Goal: Task Accomplishment & Management: Manage account settings

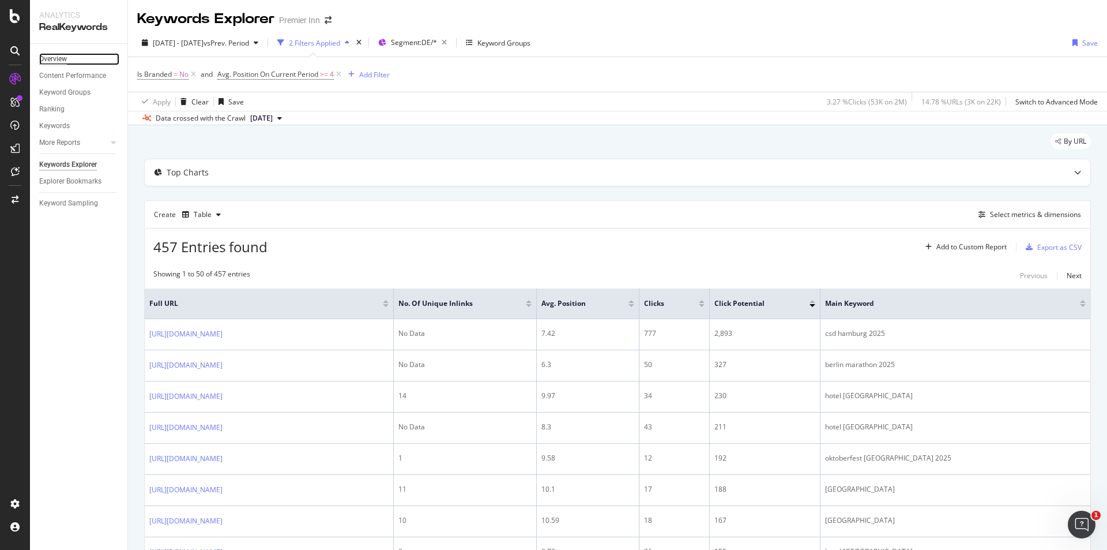
click at [44, 57] on div "Overview" at bounding box center [53, 59] width 28 height 12
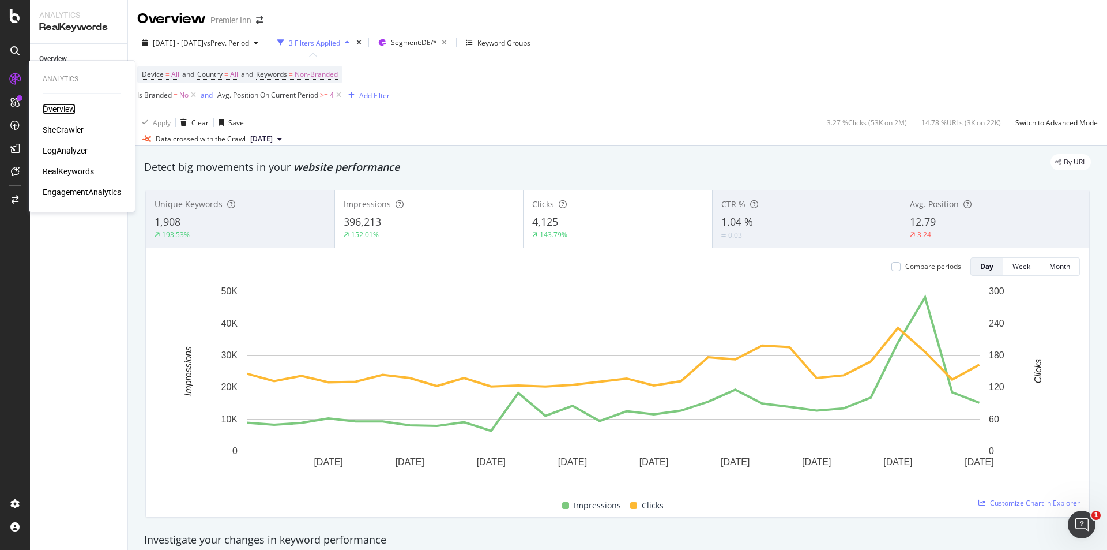
click at [59, 111] on div "Overview" at bounding box center [59, 109] width 33 height 12
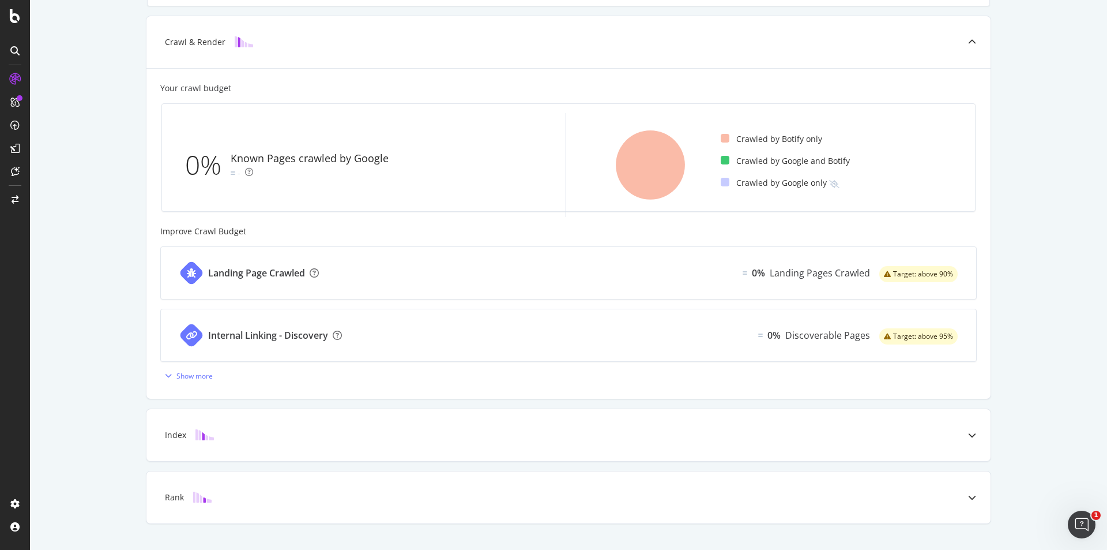
scroll to position [262, 0]
click at [965, 442] on div at bounding box center [972, 434] width 37 height 52
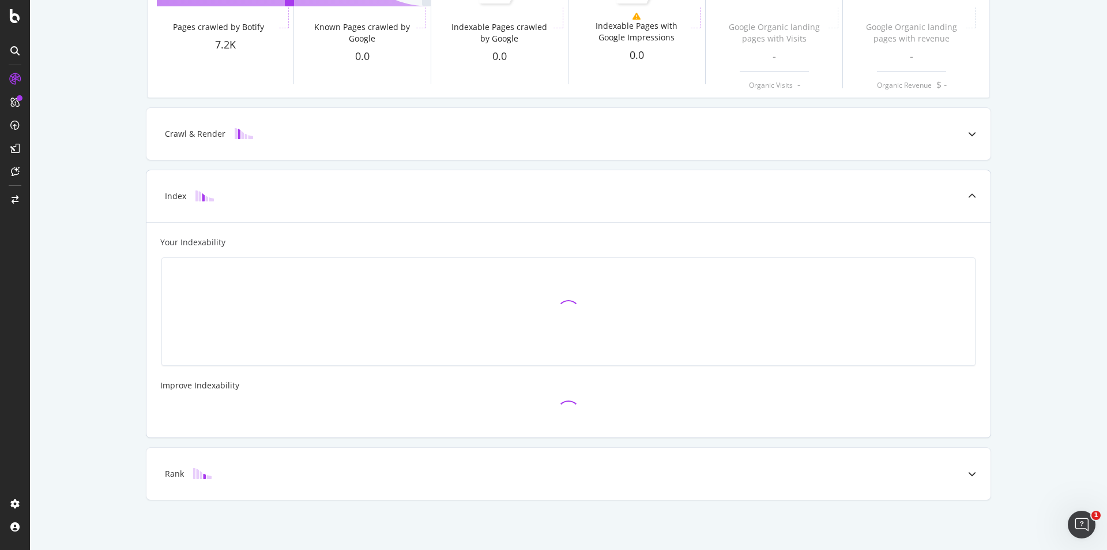
scroll to position [0, 0]
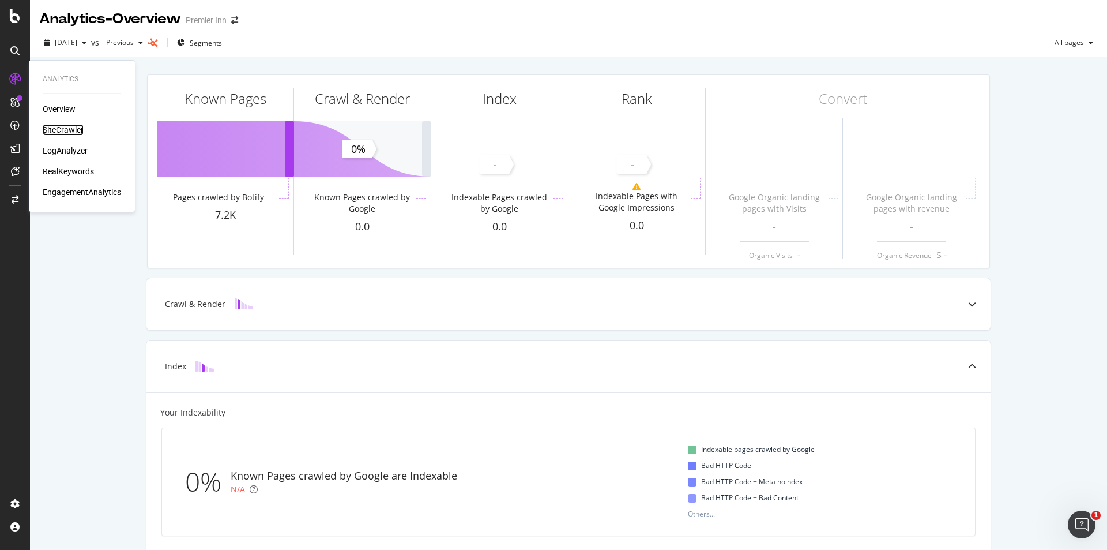
click at [75, 126] on div "SiteCrawler" at bounding box center [63, 130] width 41 height 12
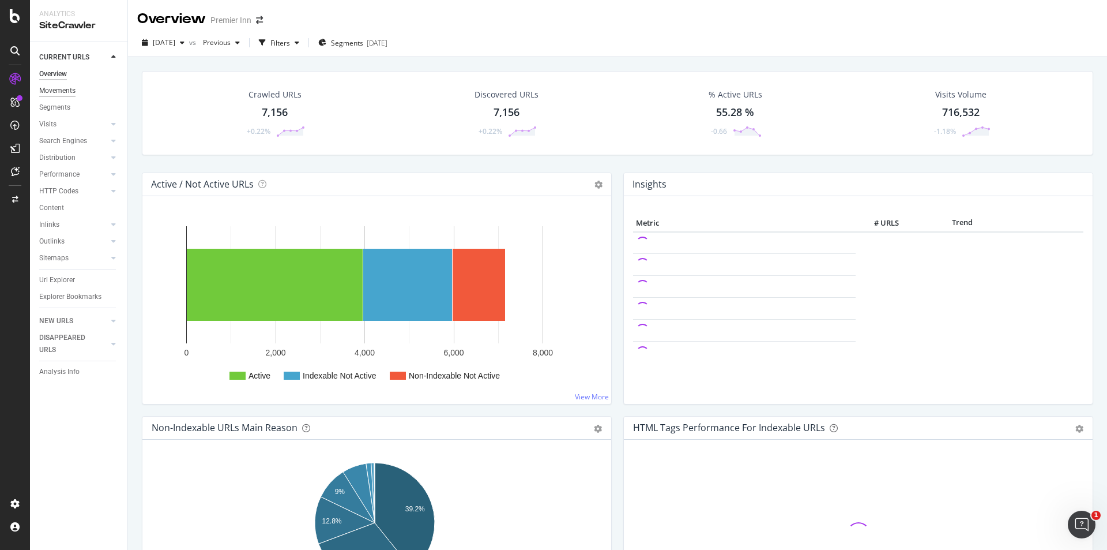
click at [73, 91] on div "Movements" at bounding box center [57, 91] width 36 height 12
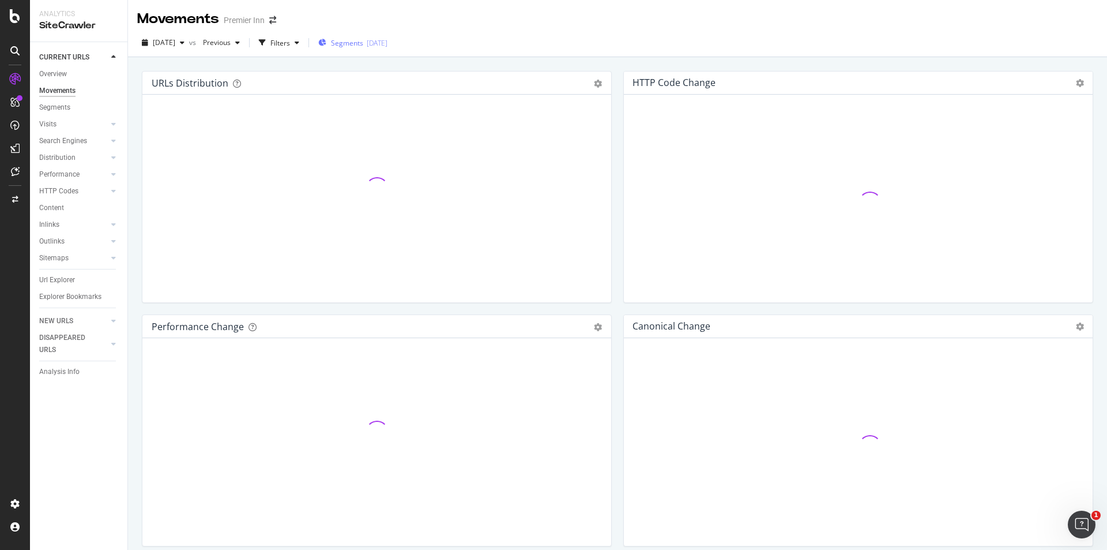
click at [363, 44] on span "Segments" at bounding box center [347, 43] width 32 height 10
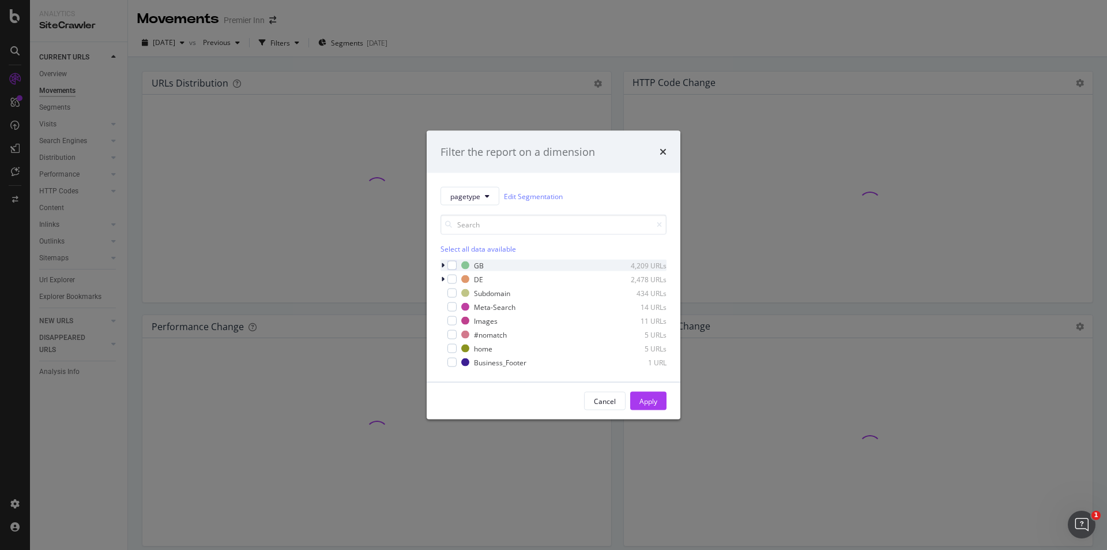
click at [441, 262] on div "modal" at bounding box center [444, 266] width 7 height 12
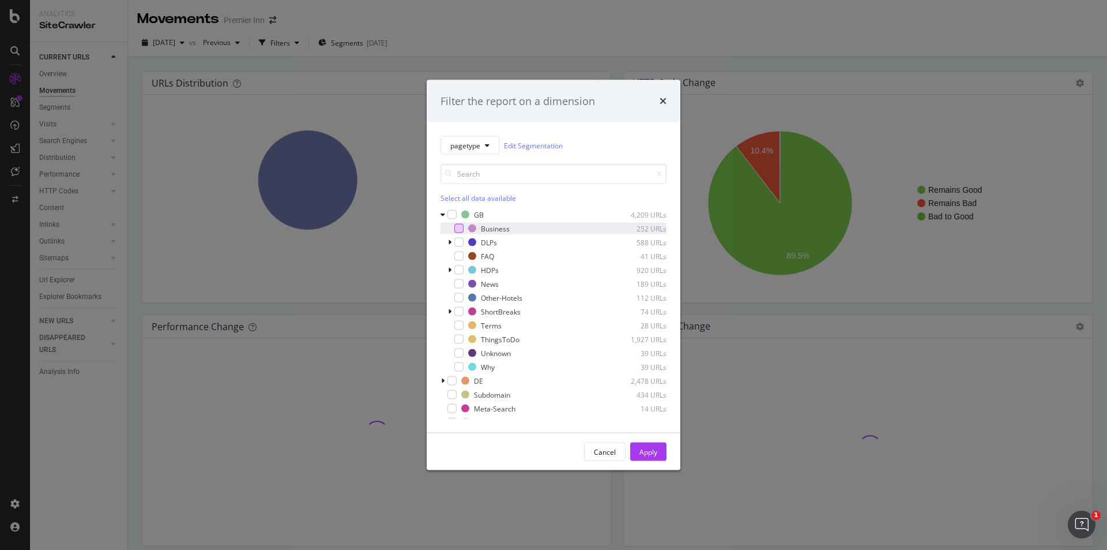
click at [462, 226] on div "modal" at bounding box center [458, 228] width 9 height 9
click at [641, 456] on div "Apply" at bounding box center [649, 451] width 18 height 10
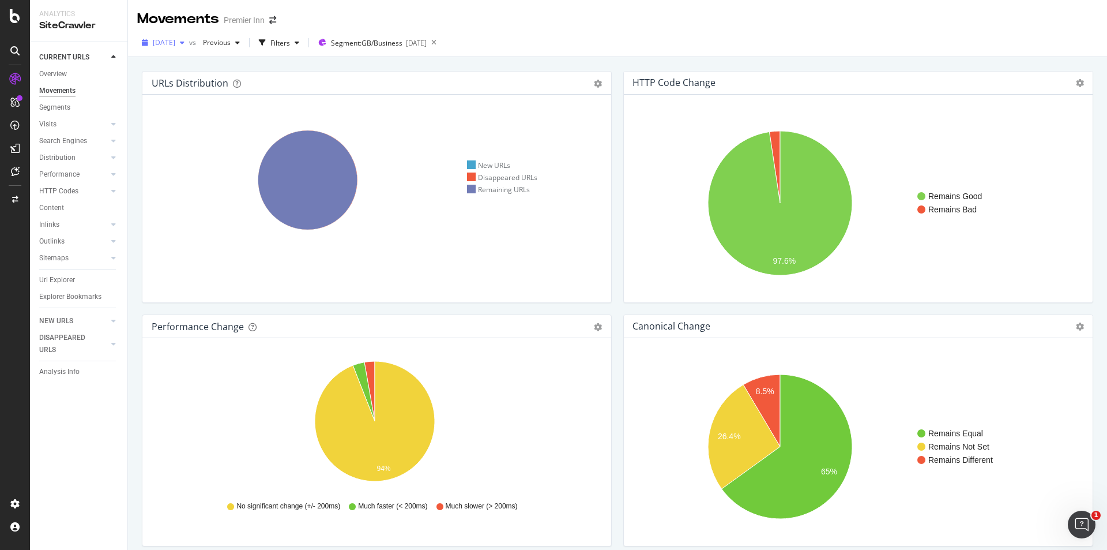
click at [165, 50] on div "[DATE]" at bounding box center [163, 42] width 52 height 17
click at [167, 84] on div "[DATE]" at bounding box center [185, 84] width 62 height 10
click at [47, 511] on div "Create and manage your segments" at bounding box center [91, 507] width 110 height 9
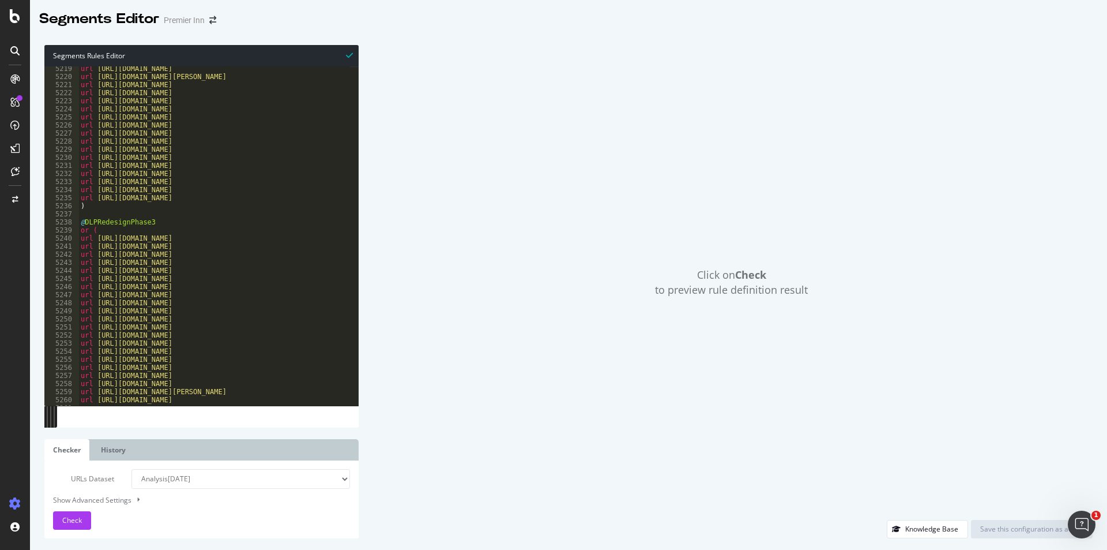
scroll to position [18230, 0]
drag, startPoint x: 82, startPoint y: 222, endPoint x: 92, endPoint y: 237, distance: 18.2
click at [92, 237] on div "url [URL][DOMAIN_NAME] url [URL][DOMAIN_NAME][PERSON_NAME] url [URL][DOMAIN_NAM…" at bounding box center [303, 238] width 450 height 347
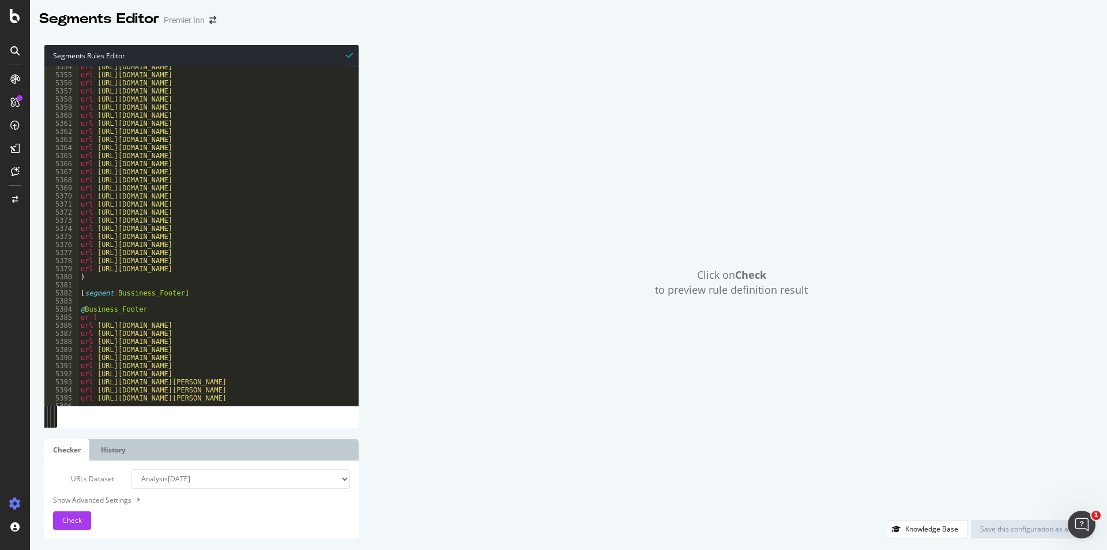
scroll to position [0, 0]
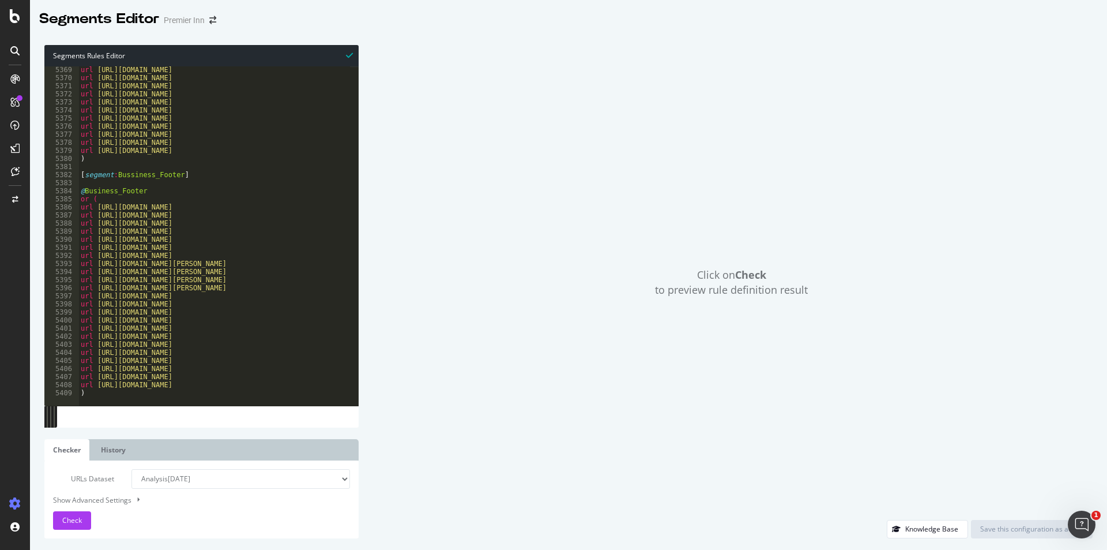
click at [104, 159] on div "url [URL][DOMAIN_NAME] url [URL][DOMAIN_NAME] url [URL][DOMAIN_NAME] url [URL][…" at bounding box center [303, 239] width 450 height 347
type textarea ")"
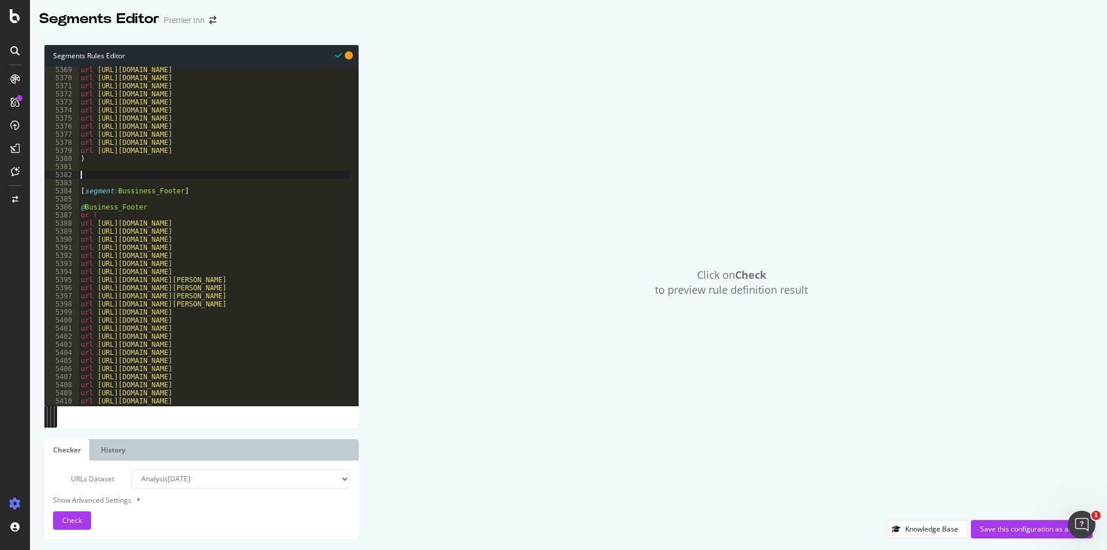
paste textarea "url"
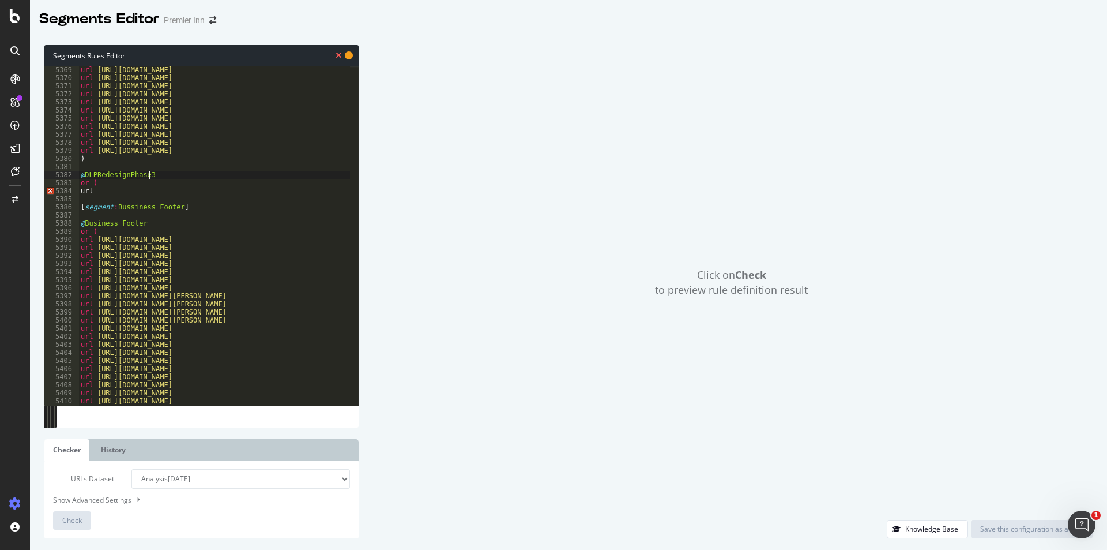
click at [151, 178] on div "url [URL][DOMAIN_NAME] url [URL][DOMAIN_NAME] url [URL][DOMAIN_NAME] url [URL][…" at bounding box center [303, 239] width 450 height 347
click at [96, 192] on div "url [URL][DOMAIN_NAME] url [URL][DOMAIN_NAME] url [URL][DOMAIN_NAME] url [URL][…" at bounding box center [303, 239] width 450 height 347
type textarea "url"
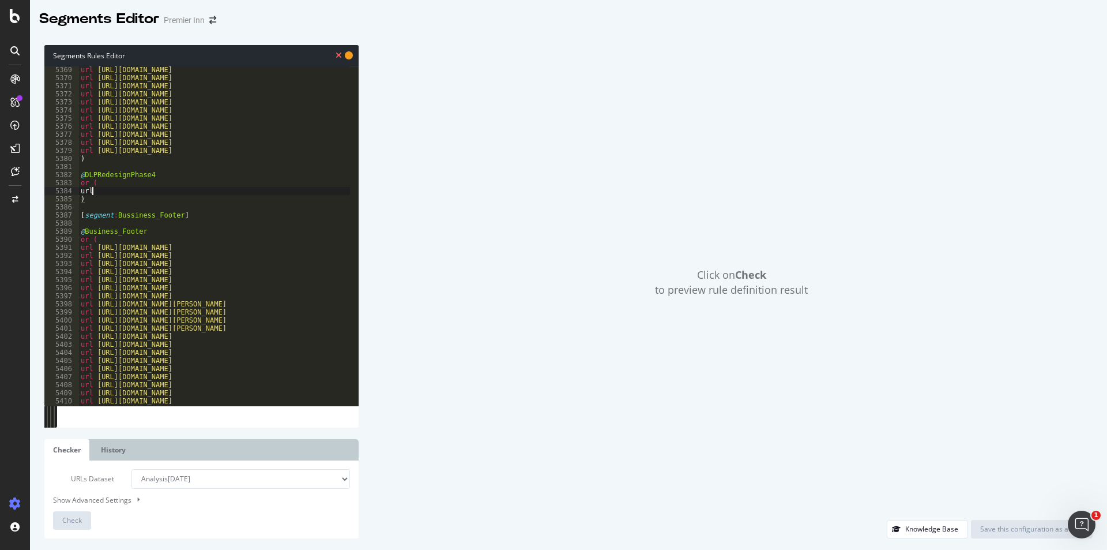
click at [107, 193] on div "url [URL][DOMAIN_NAME] url [URL][DOMAIN_NAME] url [URL][DOMAIN_NAME] url [URL][…" at bounding box center [303, 239] width 450 height 347
click at [104, 195] on div "url [URL][DOMAIN_NAME] url [URL][DOMAIN_NAME] url [URL][DOMAIN_NAME] url [URL][…" at bounding box center [303, 239] width 450 height 347
paste textarea "[URL][DOMAIN_NAME]"
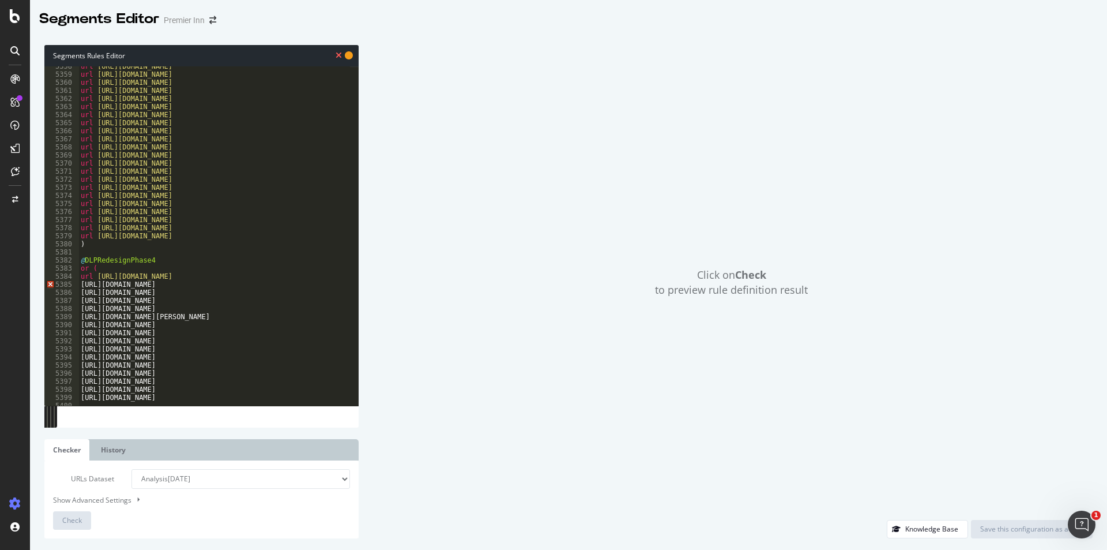
scroll to position [18297, 0]
click at [82, 282] on div "url [URL][DOMAIN_NAME] url [URL][DOMAIN_NAME] url [URL][DOMAIN_NAME] url [URL][…" at bounding box center [303, 235] width 450 height 347
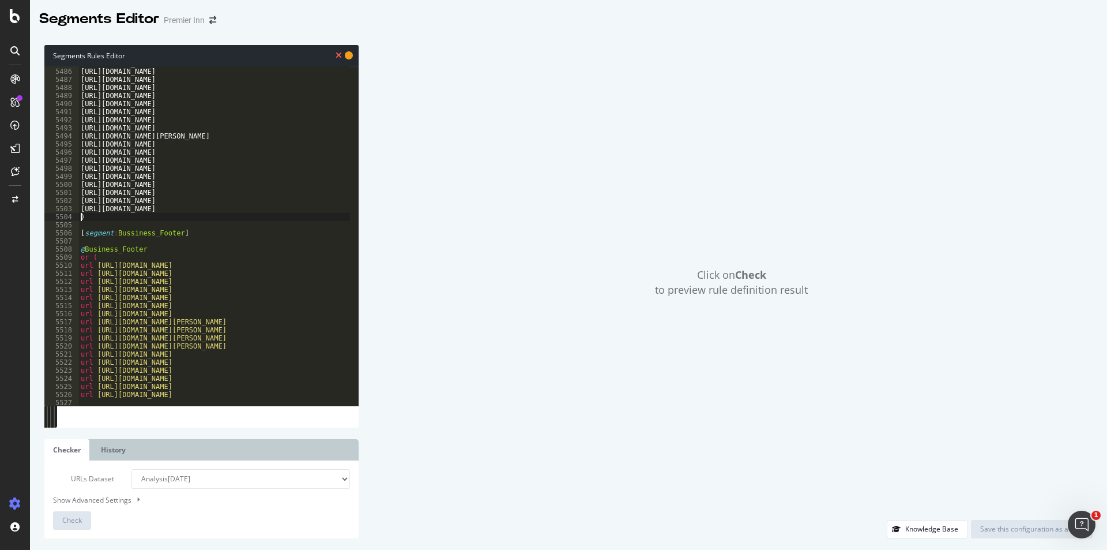
scroll to position [0, 0]
click at [79, 218] on div "[URL][DOMAIN_NAME] [URL][DOMAIN_NAME] [URL][DOMAIN_NAME] [URL][DOMAIN_NAME] [UR…" at bounding box center [303, 232] width 450 height 347
paste textarea "[URL][DOMAIN_NAME]"
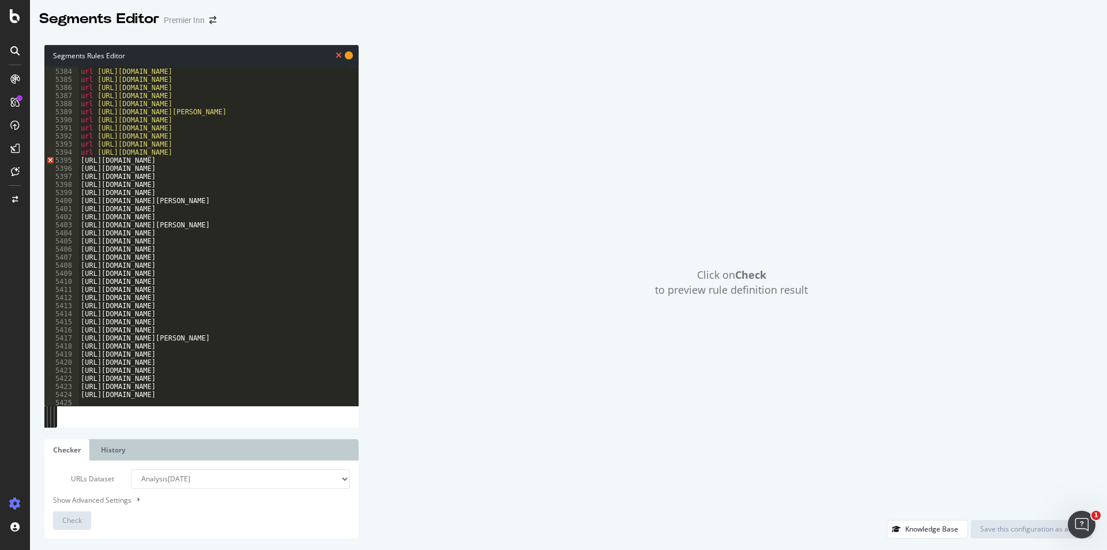
click at [81, 163] on div "or ( url [URL][DOMAIN_NAME] url [URL][DOMAIN_NAME] url [URL][DOMAIN_NAME] url […" at bounding box center [303, 232] width 450 height 347
drag, startPoint x: 91, startPoint y: 175, endPoint x: 82, endPoint y: 174, distance: 8.7
click at [82, 174] on div "or ( url [URL][DOMAIN_NAME] url [URL][DOMAIN_NAME] url [URL][DOMAIN_NAME] url […" at bounding box center [303, 232] width 450 height 347
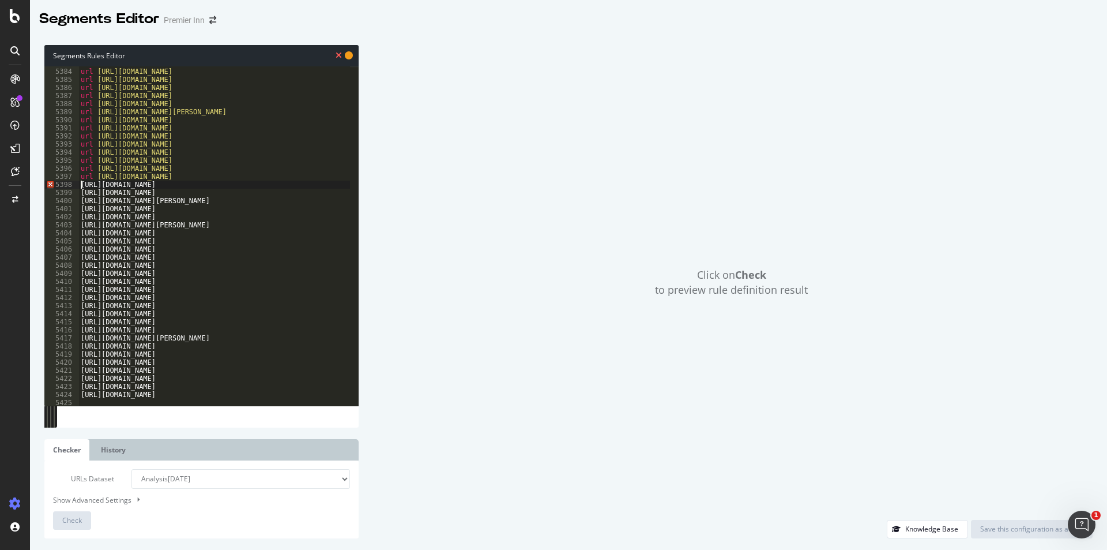
paste textarea "url"
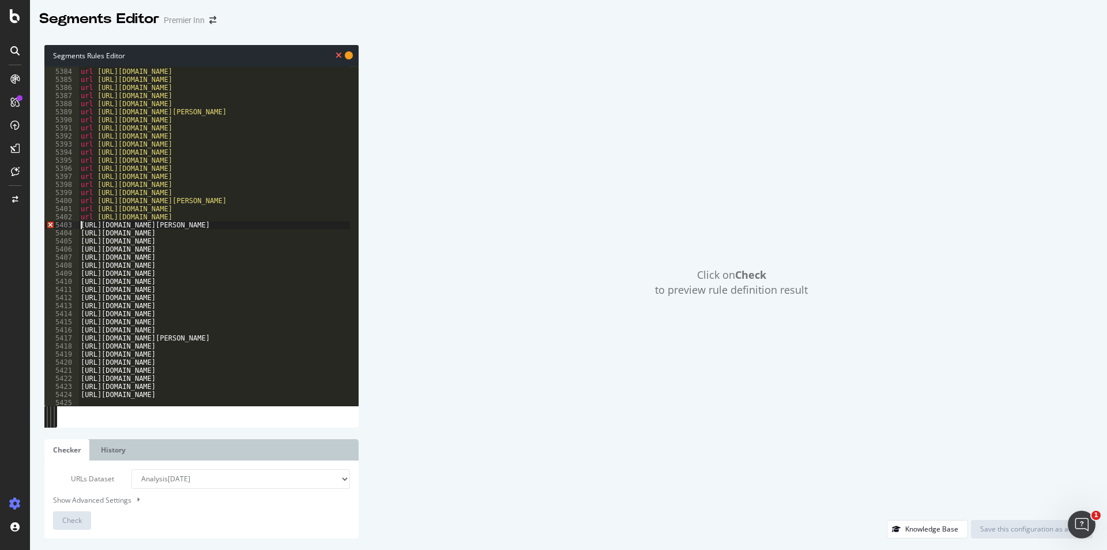
paste textarea "url"
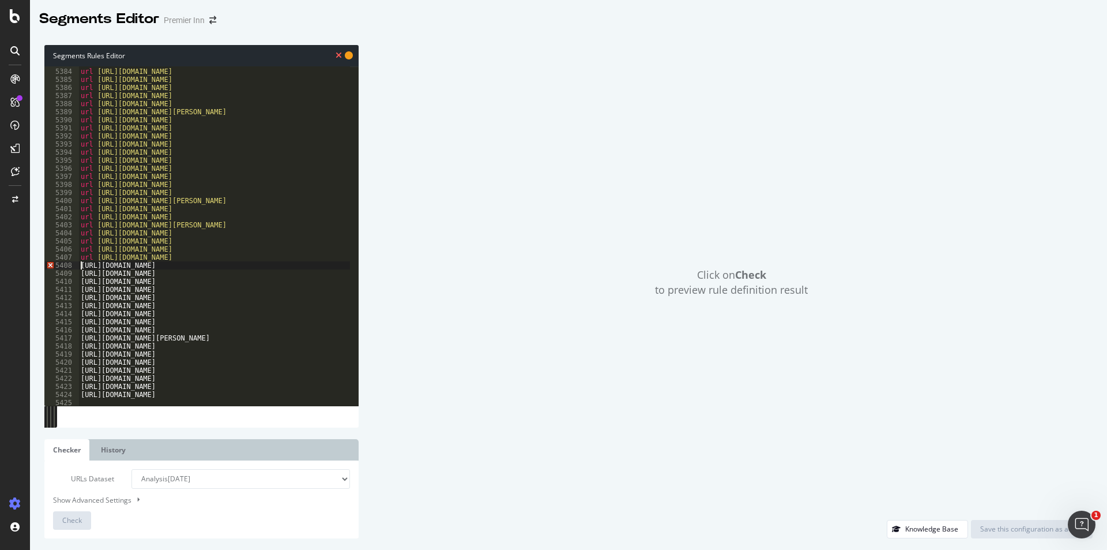
paste textarea "url"
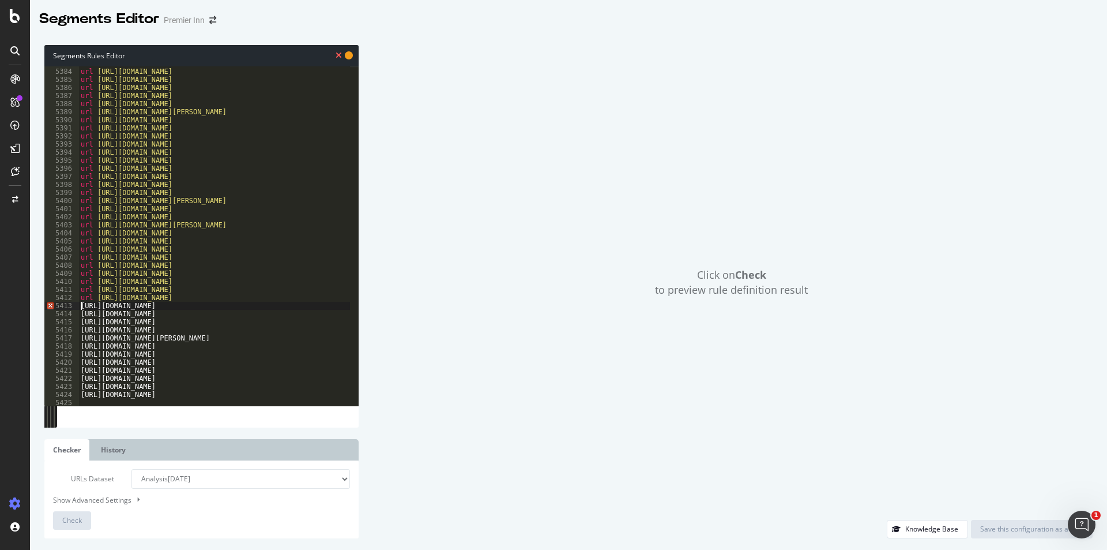
paste textarea "url"
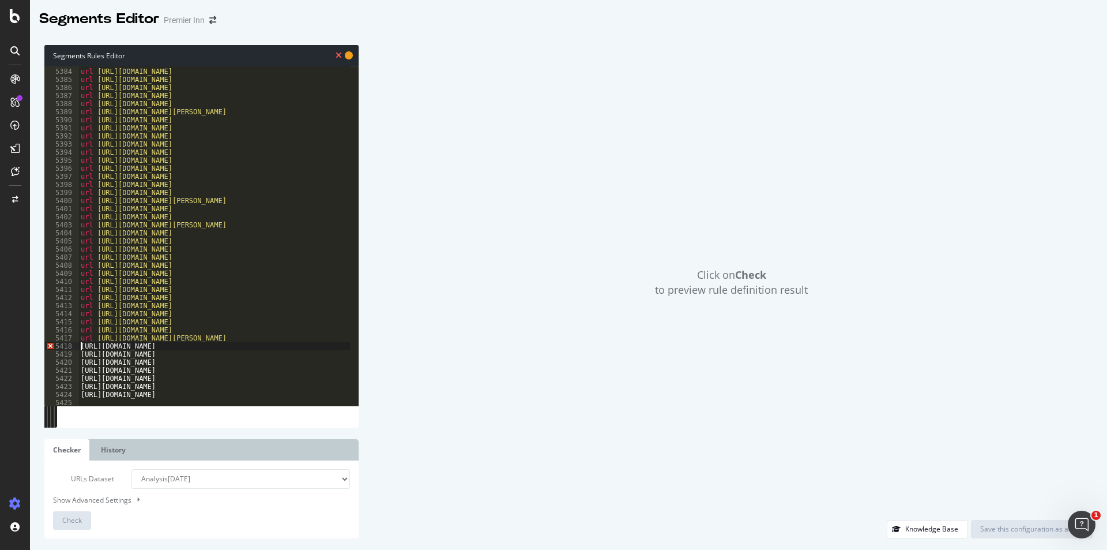
paste textarea "url"
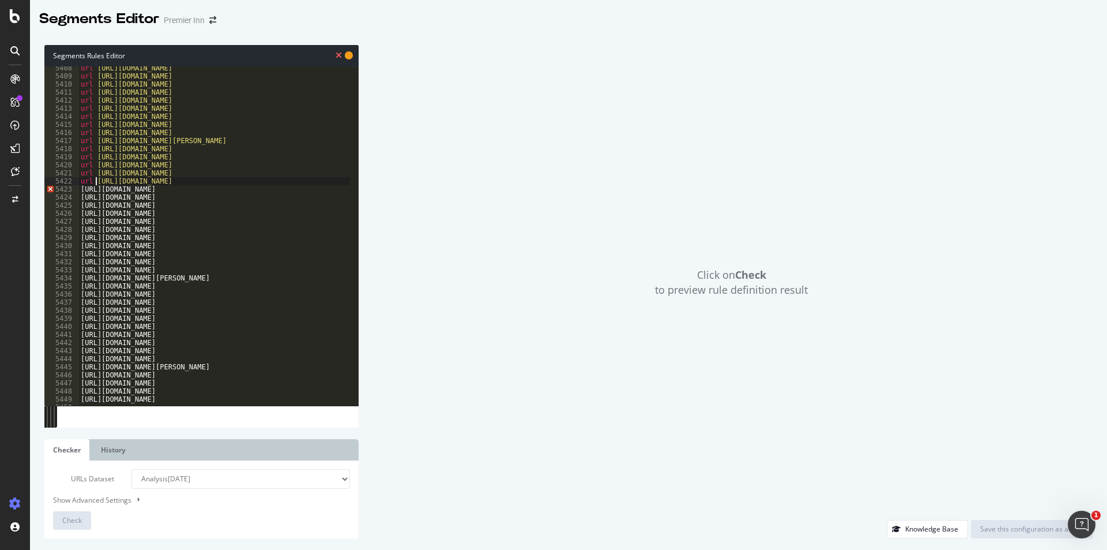
scroll to position [18076, 0]
paste textarea "url"
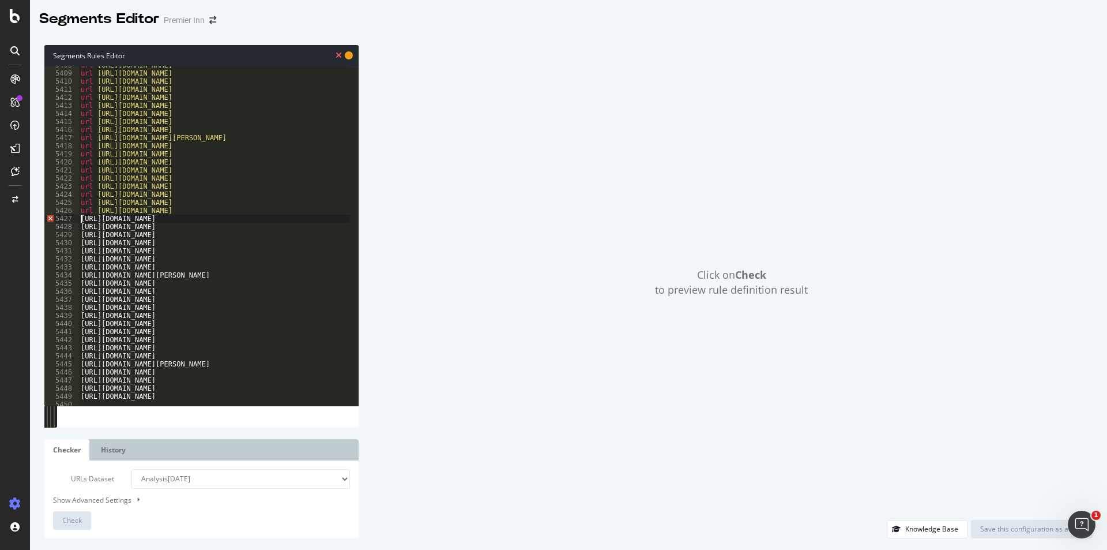
paste textarea "url"
paste
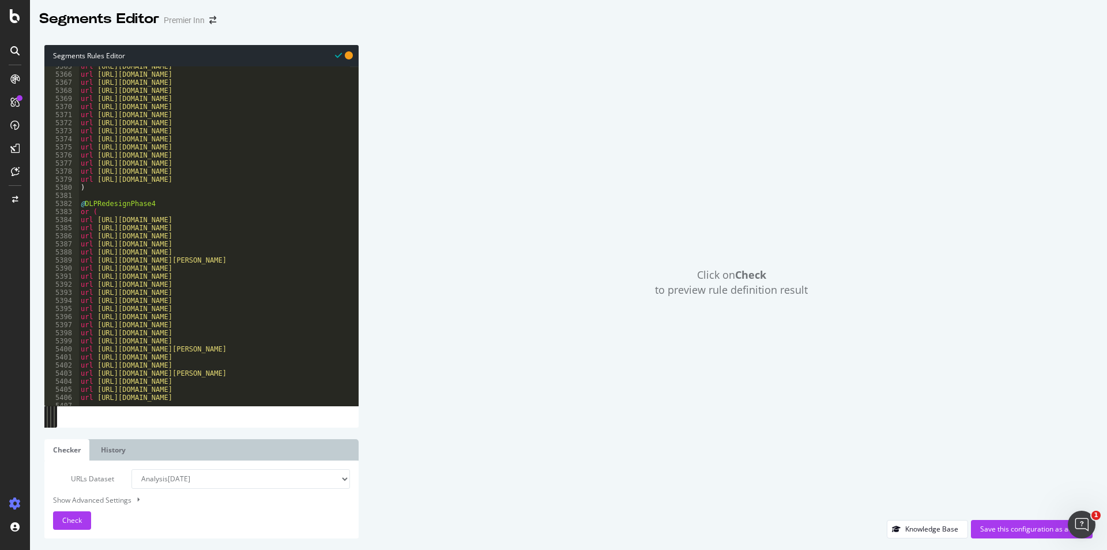
scroll to position [17932, 0]
type textarea "url [URL][DOMAIN_NAME]"
click at [80, 521] on span "Check" at bounding box center [72, 520] width 20 height 10
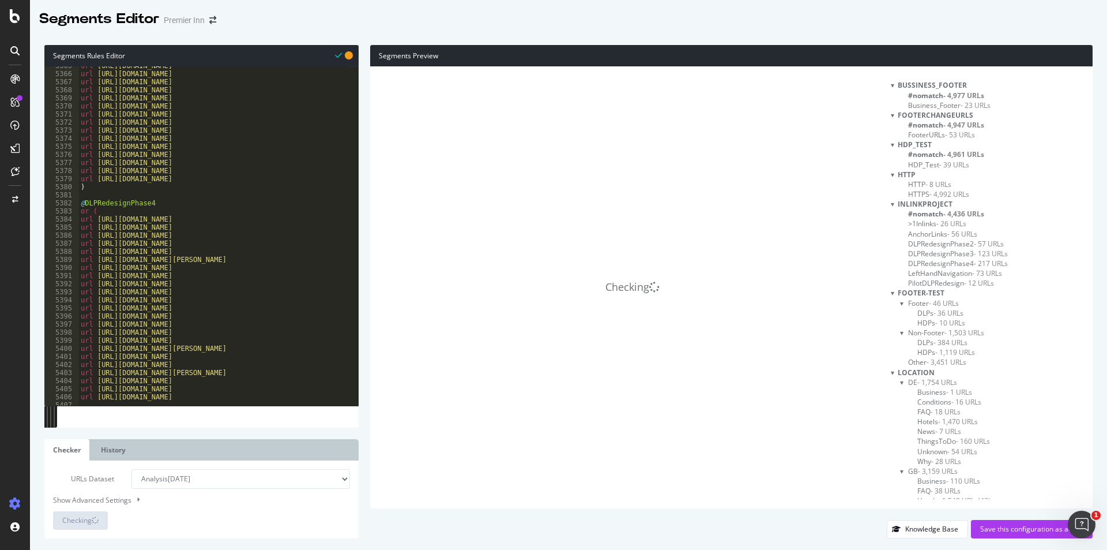
click at [954, 213] on span "#nomatch - 4,436 URLs" at bounding box center [946, 214] width 76 height 10
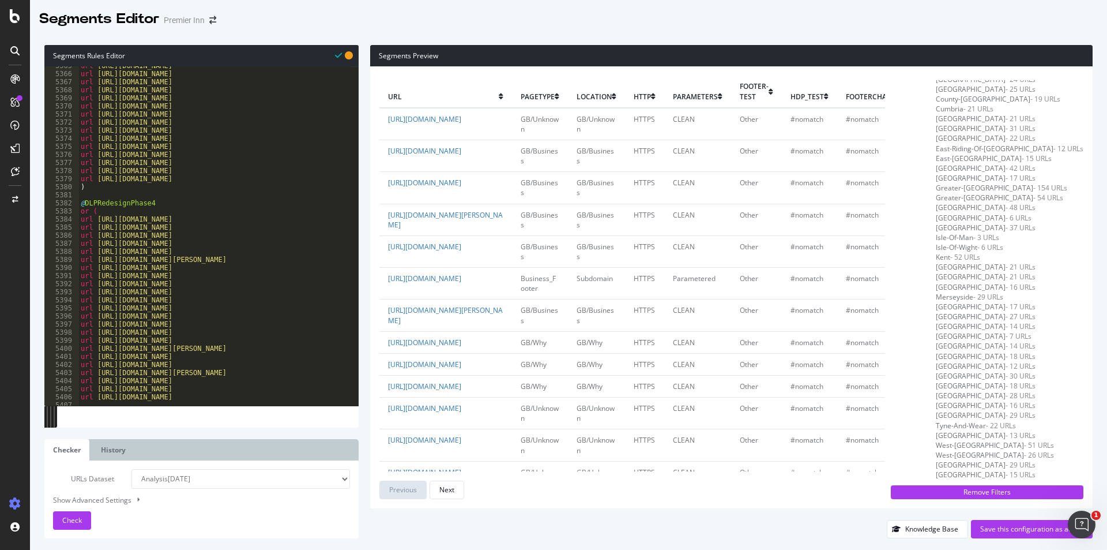
scroll to position [0, 0]
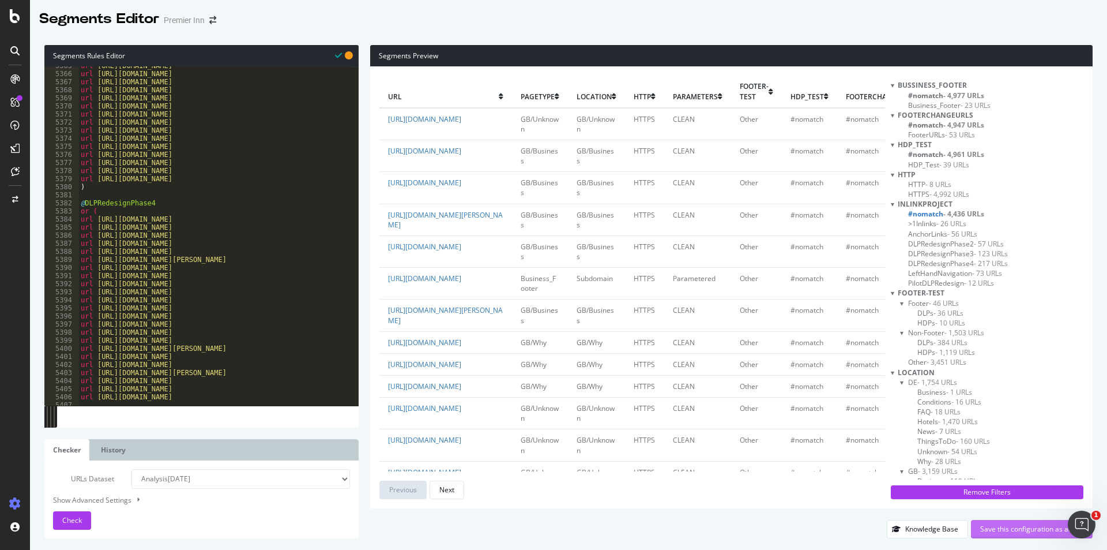
click at [995, 536] on div "Save this configuration as active" at bounding box center [1031, 528] width 103 height 17
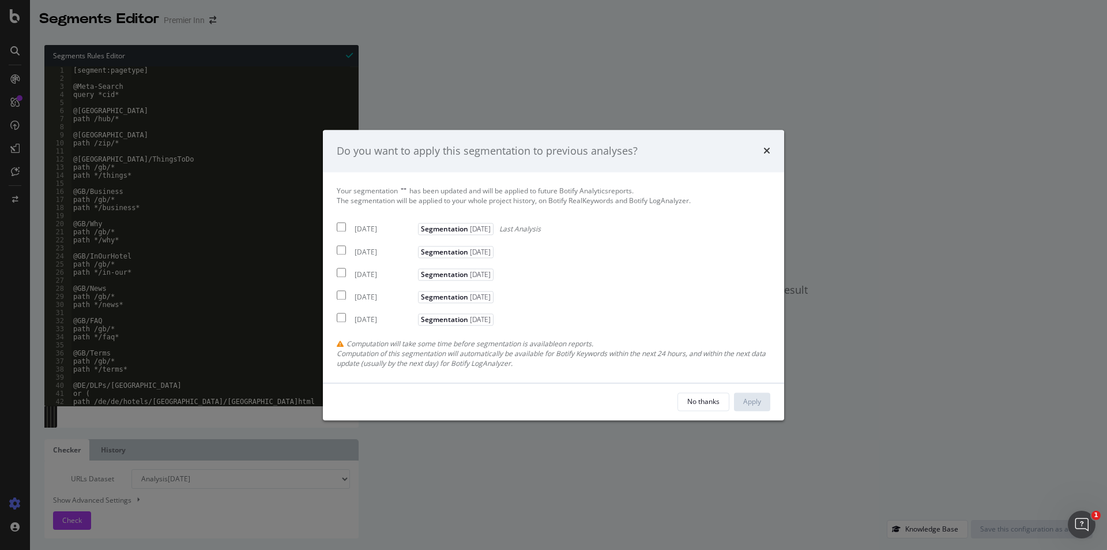
click at [344, 224] on input "modal" at bounding box center [341, 227] width 9 height 9
checkbox input "true"
click at [343, 252] on input "modal" at bounding box center [341, 249] width 9 height 9
checkbox input "true"
click at [340, 270] on input "modal" at bounding box center [341, 272] width 9 height 9
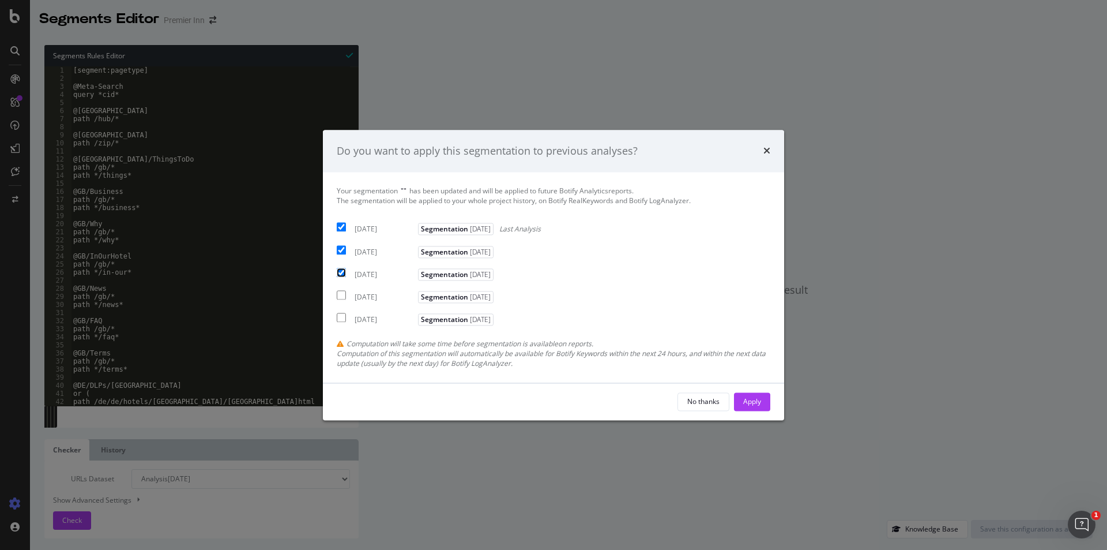
checkbox input "true"
click at [743, 410] on div "Apply" at bounding box center [752, 401] width 18 height 17
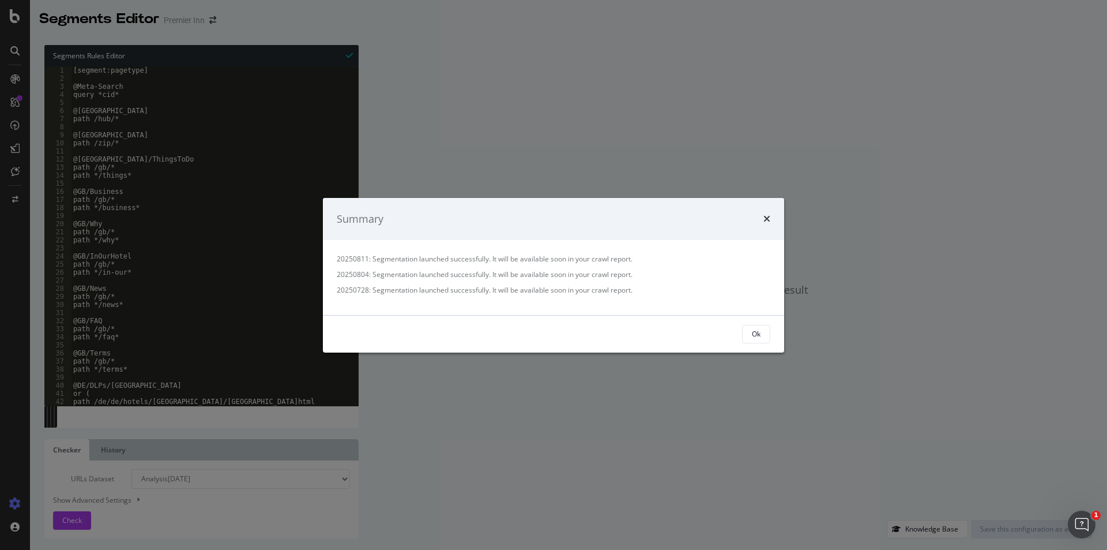
click at [770, 330] on div "Ok" at bounding box center [553, 333] width 461 height 37
click at [760, 330] on div "Ok" at bounding box center [756, 334] width 9 height 10
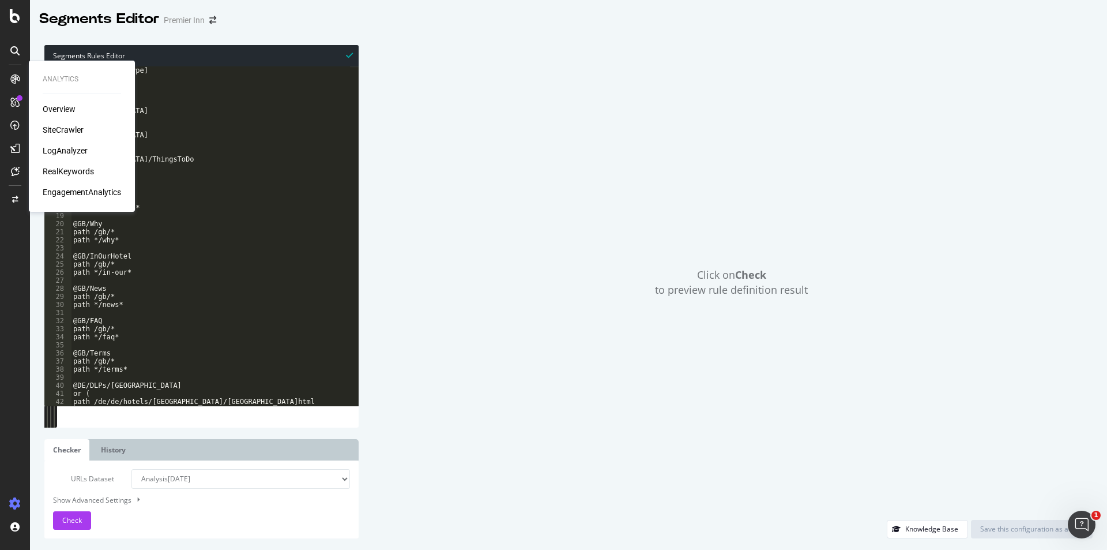
click at [55, 173] on div "RealKeywords" at bounding box center [68, 172] width 51 height 12
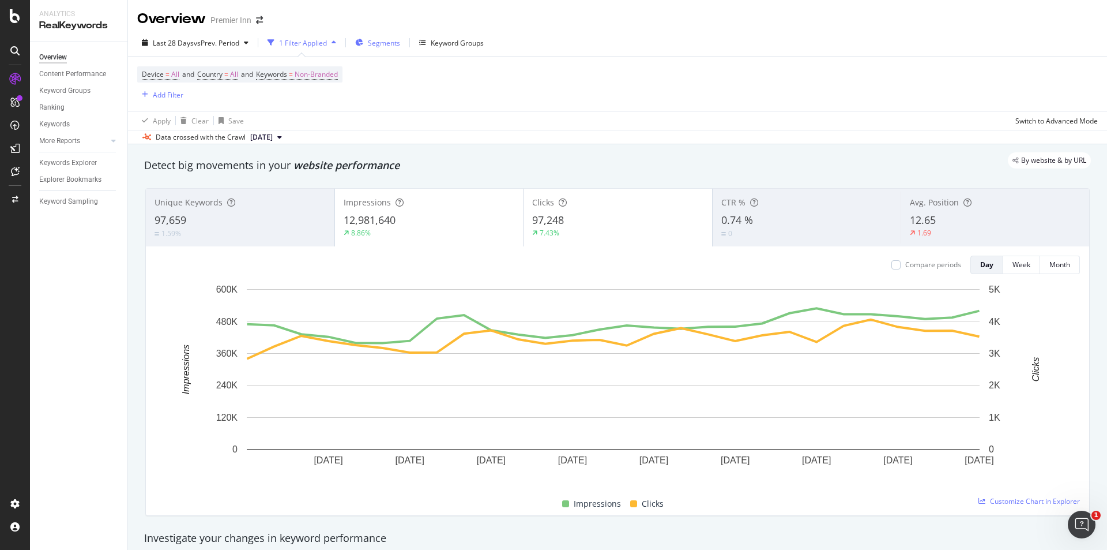
click at [376, 39] on span "Segments" at bounding box center [384, 43] width 32 height 10
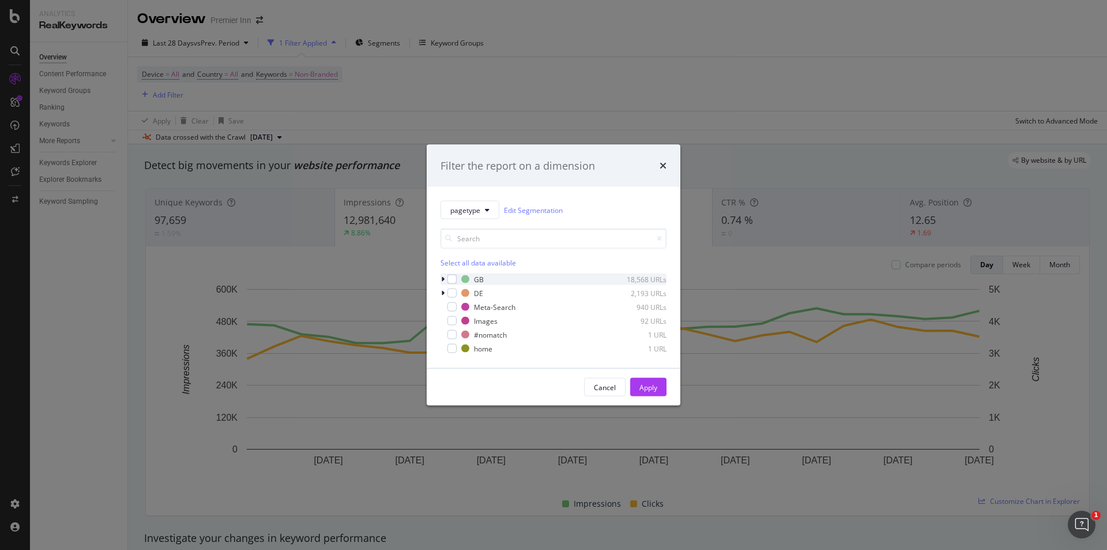
click at [441, 279] on icon "modal" at bounding box center [442, 279] width 3 height 7
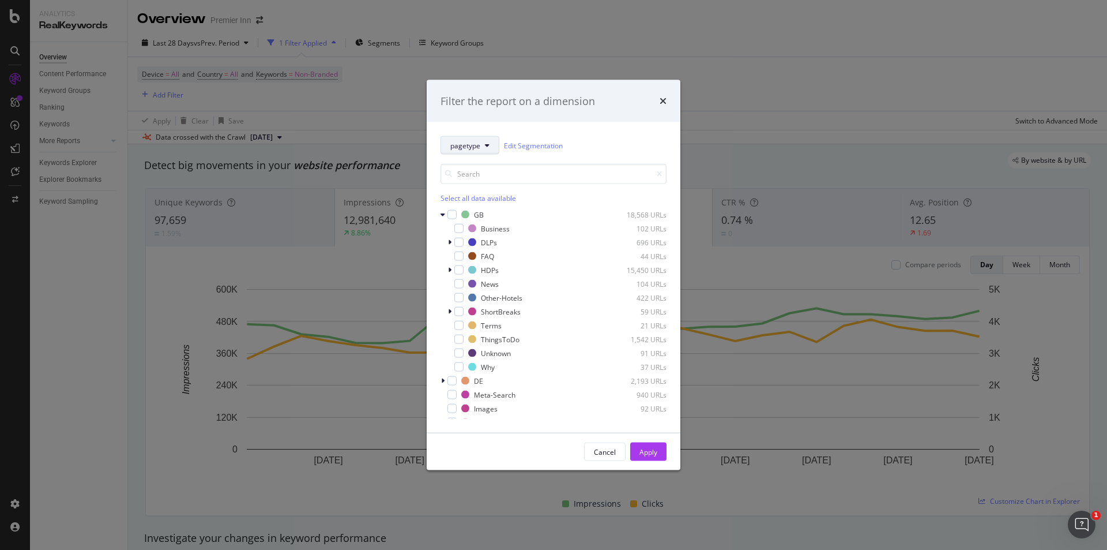
click at [490, 151] on button "pagetype" at bounding box center [470, 145] width 59 height 18
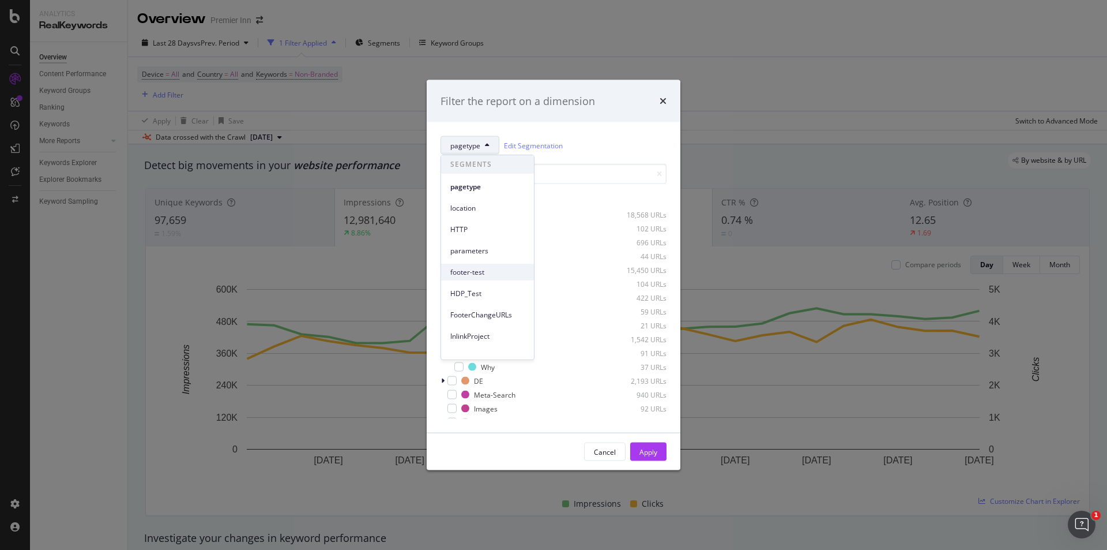
scroll to position [51, 0]
click at [476, 283] on span "InlinkProject" at bounding box center [487, 285] width 74 height 10
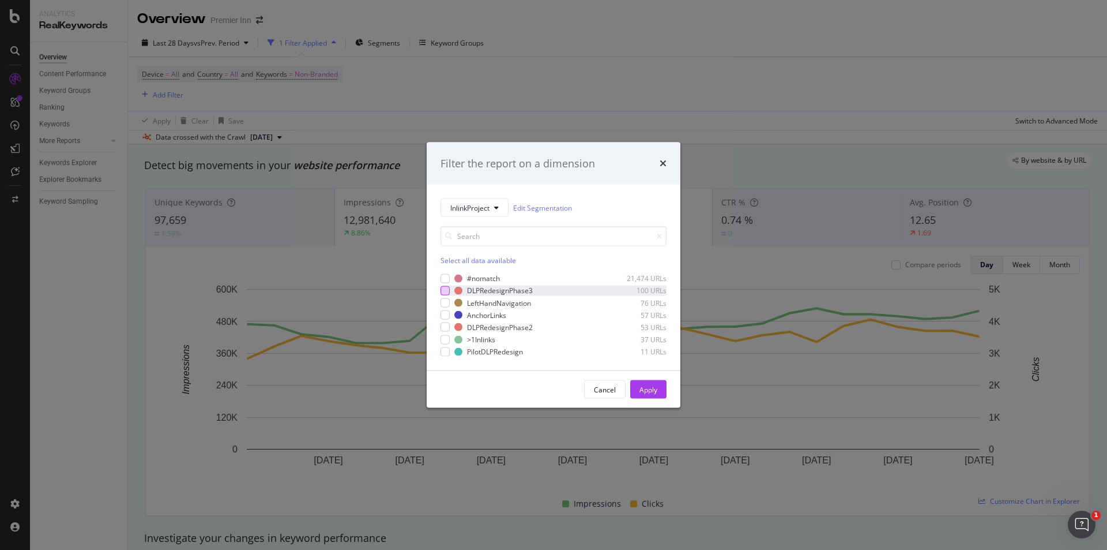
click at [445, 293] on div "modal" at bounding box center [445, 290] width 9 height 9
click at [636, 385] on button "Apply" at bounding box center [648, 389] width 36 height 18
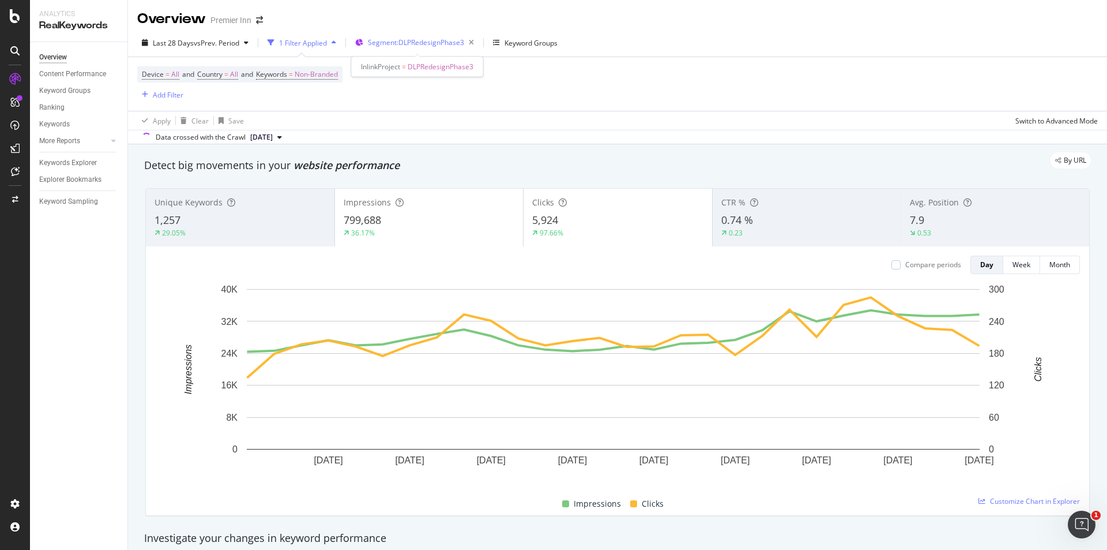
click at [401, 42] on span "Segment: DLPRedesignPhase3" at bounding box center [416, 42] width 96 height 10
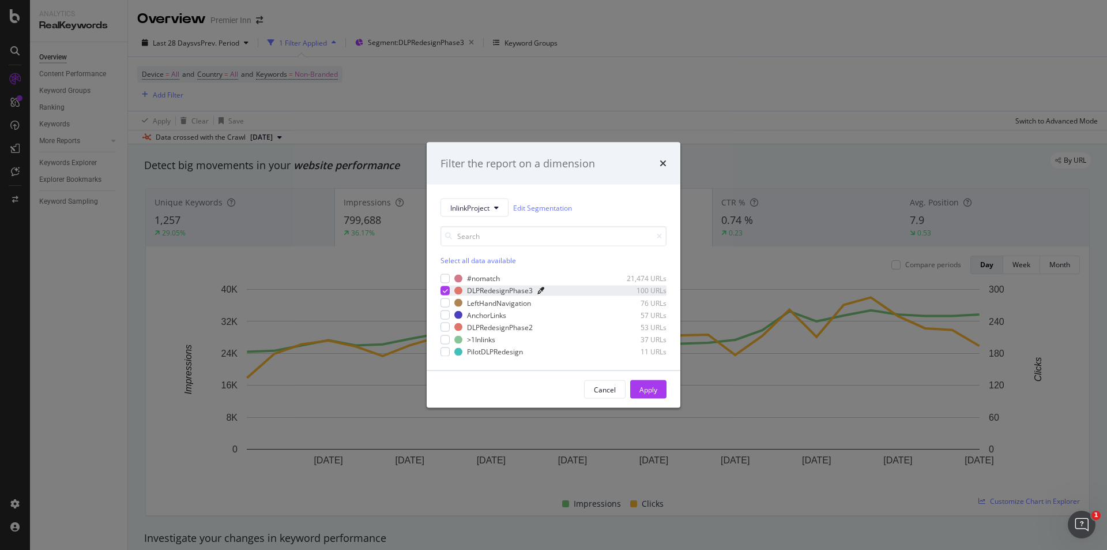
click at [541, 290] on icon "modal" at bounding box center [540, 290] width 7 height 7
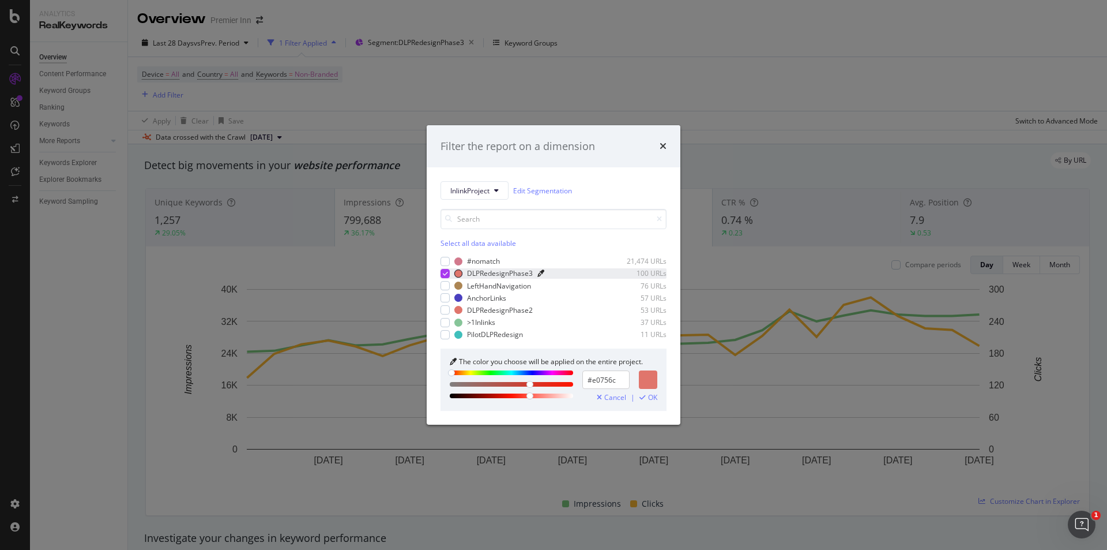
click at [540, 275] on icon "modal" at bounding box center [540, 273] width 7 height 7
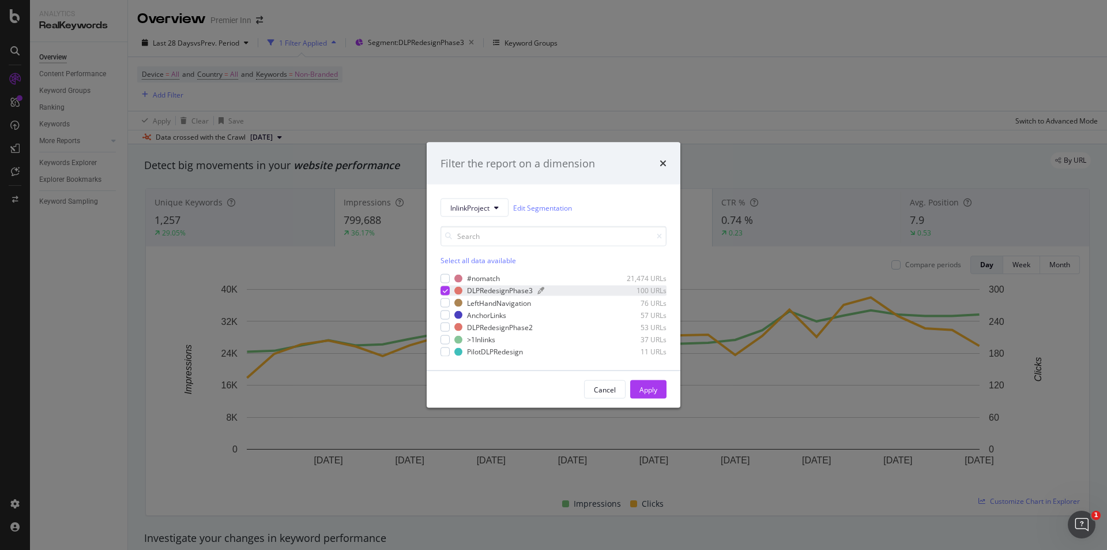
click at [473, 290] on div "DLPRedesignPhase3" at bounding box center [500, 290] width 66 height 10
click at [652, 289] on div "100 URLs" at bounding box center [638, 290] width 57 height 10
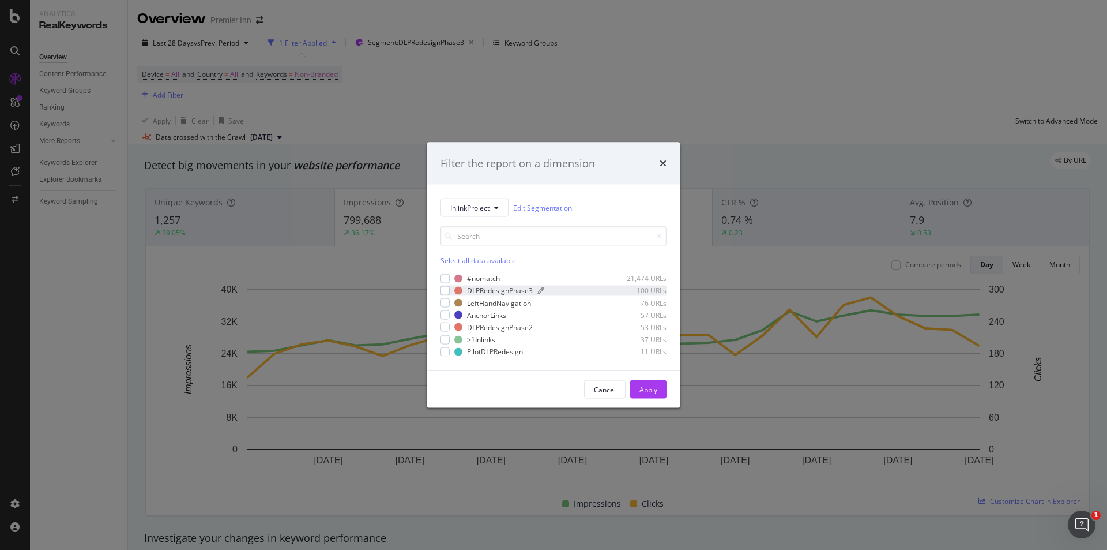
click at [652, 289] on div "100 URLs" at bounding box center [638, 290] width 57 height 10
click at [688, 97] on div "Filter the report on a dimension InlinkProject Edit Segmentation Select all dat…" at bounding box center [553, 275] width 1107 height 550
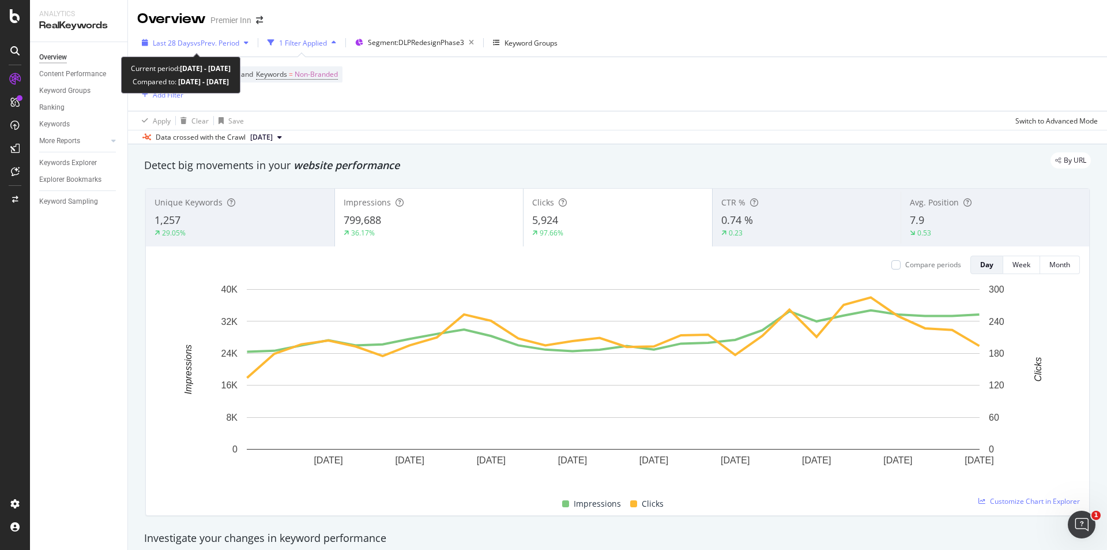
click at [194, 41] on span "vs Prev. Period" at bounding box center [217, 43] width 46 height 10
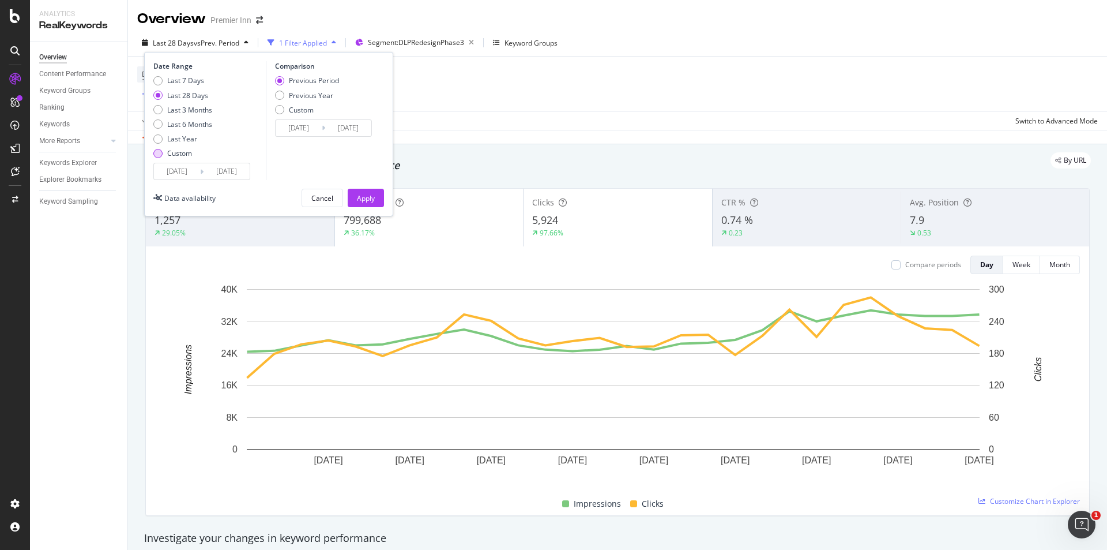
click at [160, 158] on div "Last 7 Days Last 28 Days Last 3 Months Last 6 Months Last Year Custom" at bounding box center [182, 119] width 59 height 87
click at [161, 157] on div "Custom" at bounding box center [182, 153] width 59 height 10
click at [184, 177] on input "[DATE]" at bounding box center [177, 171] width 46 height 16
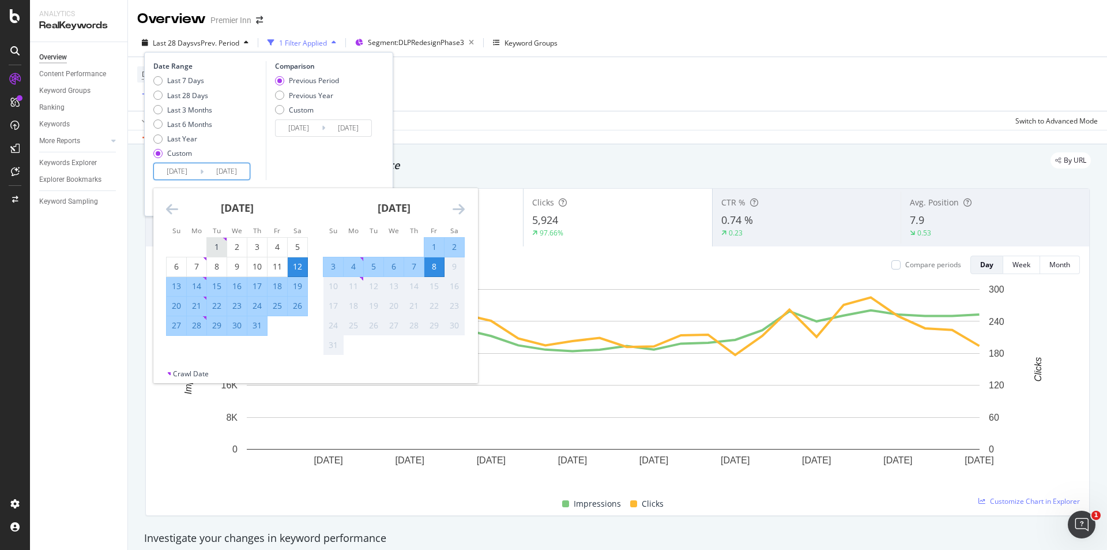
click at [216, 240] on div "1" at bounding box center [217, 247] width 20 height 19
type input "[DATE]"
click at [255, 323] on div "31" at bounding box center [257, 325] width 20 height 12
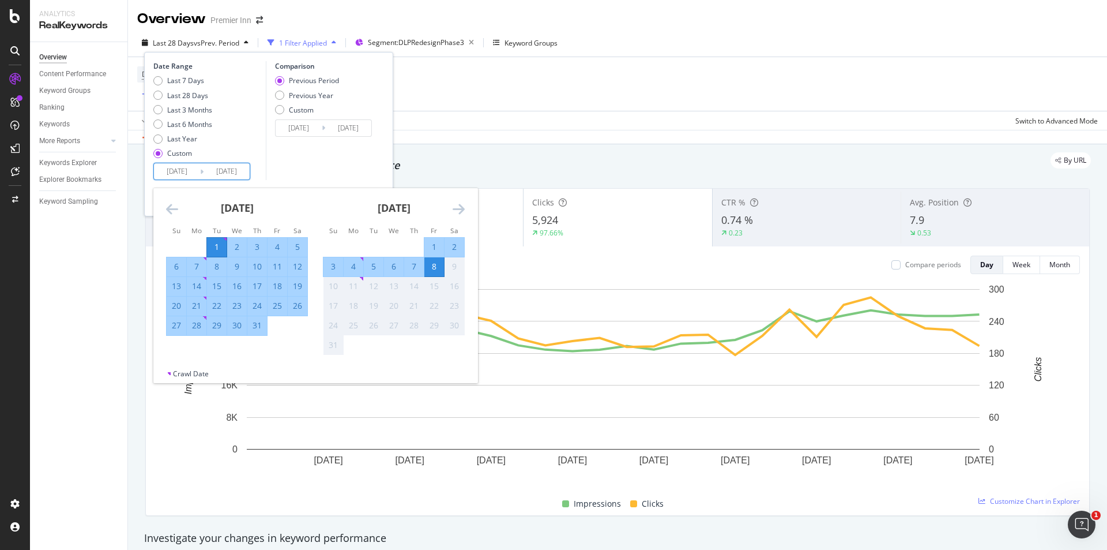
type input "[DATE]"
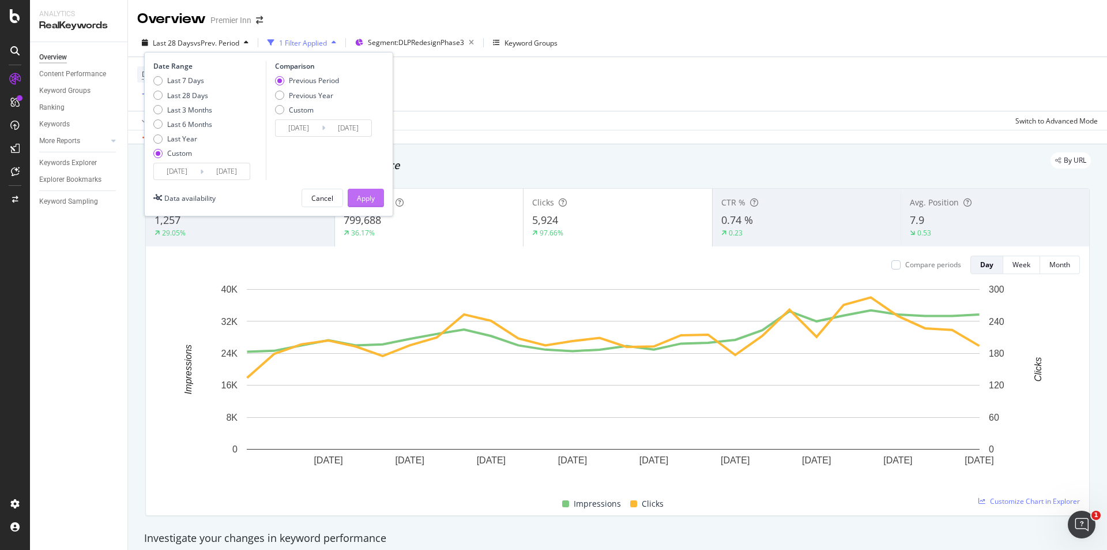
click at [365, 200] on div "Apply" at bounding box center [366, 198] width 18 height 10
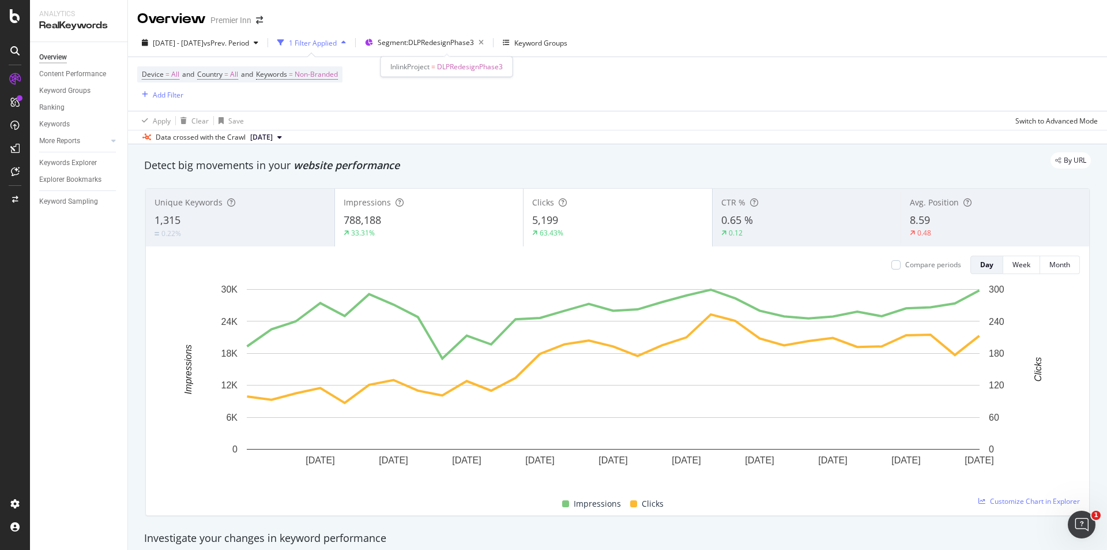
click at [450, 69] on span "DLPRedesignPhase3" at bounding box center [470, 67] width 66 height 10
click at [404, 44] on span "Segment: DLPRedesignPhase3" at bounding box center [426, 42] width 96 height 10
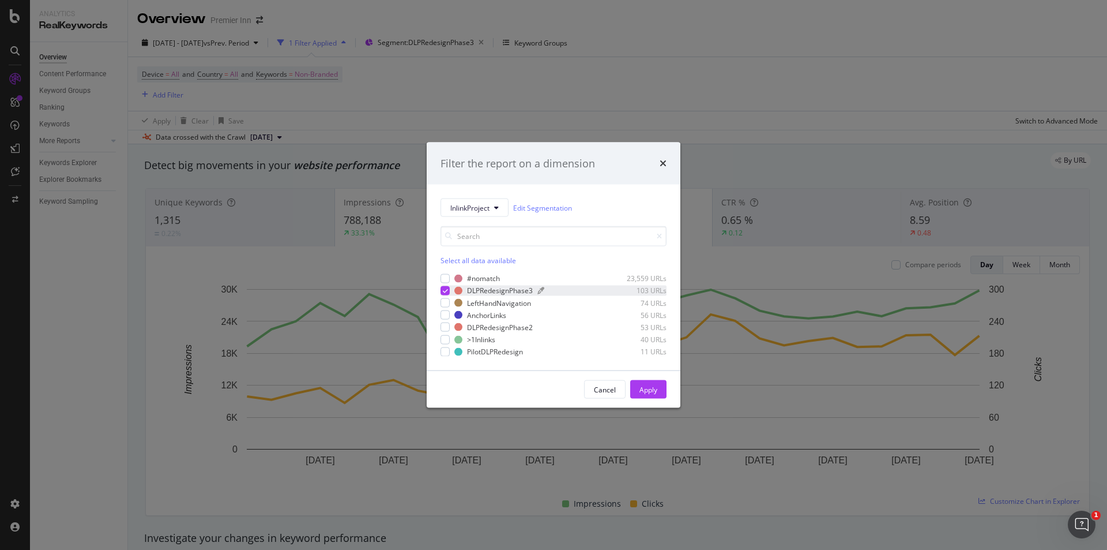
click at [477, 292] on div "DLPRedesignPhase3" at bounding box center [500, 290] width 66 height 10
click at [1, 483] on div "Filter the report on a dimension InlinkProject Edit Segmentation Select all dat…" at bounding box center [553, 275] width 1107 height 550
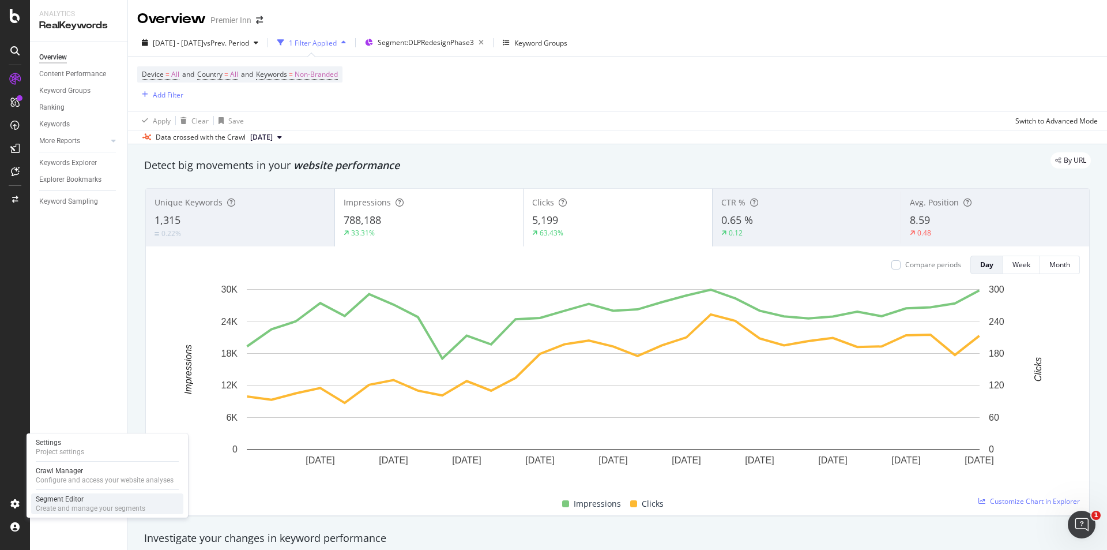
click at [42, 510] on div "Create and manage your segments" at bounding box center [91, 507] width 110 height 9
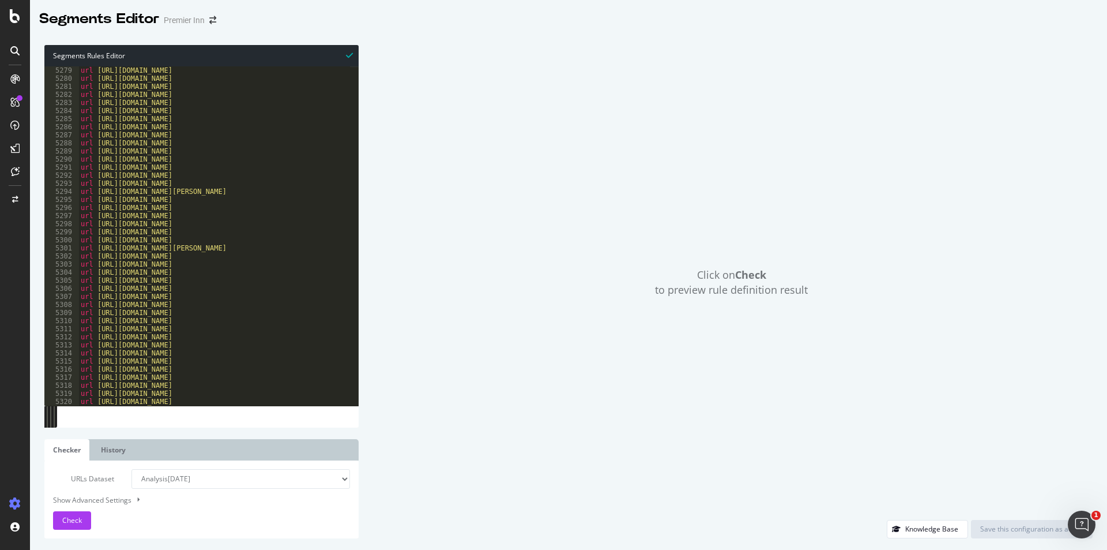
scroll to position [17643, 0]
click at [209, 319] on div "url [URL][DOMAIN_NAME] url [URL][DOMAIN_NAME] url [URL][DOMAIN_NAME] url [URL][…" at bounding box center [303, 231] width 450 height 347
click at [194, 280] on div "url [URL][DOMAIN_NAME] url [URL][DOMAIN_NAME] url [URL][DOMAIN_NAME] url [URL][…" at bounding box center [303, 239] width 450 height 347
click at [194, 272] on div "url [URL][DOMAIN_NAME] url [URL][DOMAIN_NAME] url [URL][DOMAIN_NAME] url [URL][…" at bounding box center [303, 239] width 450 height 347
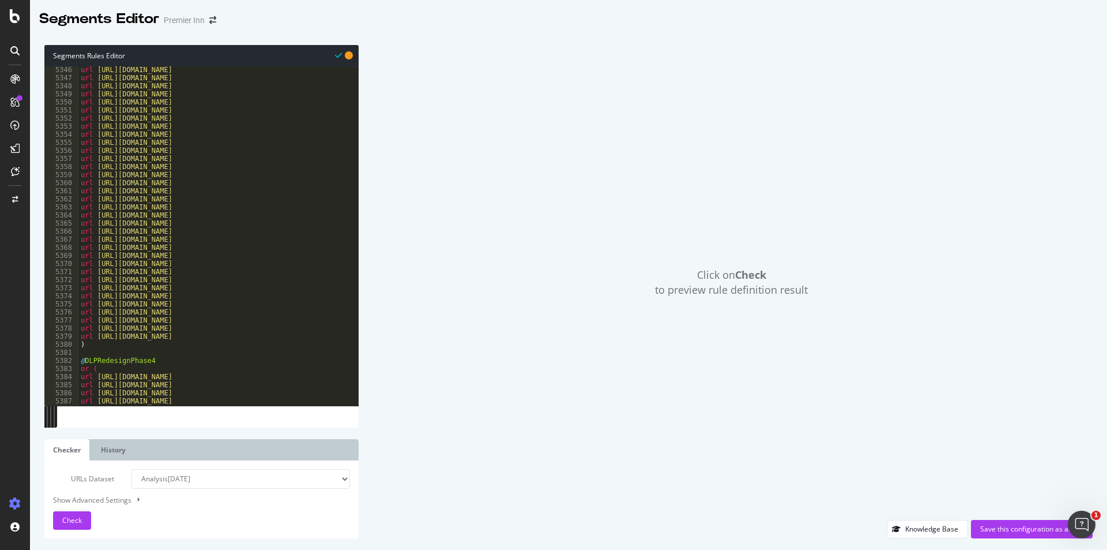
scroll to position [17869, 0]
click at [175, 313] on div "url [URL][DOMAIN_NAME] url [URL][DOMAIN_NAME] url [URL][DOMAIN_NAME] url [URL][…" at bounding box center [303, 234] width 450 height 347
type textarea "url [URL][DOMAIN_NAME]"
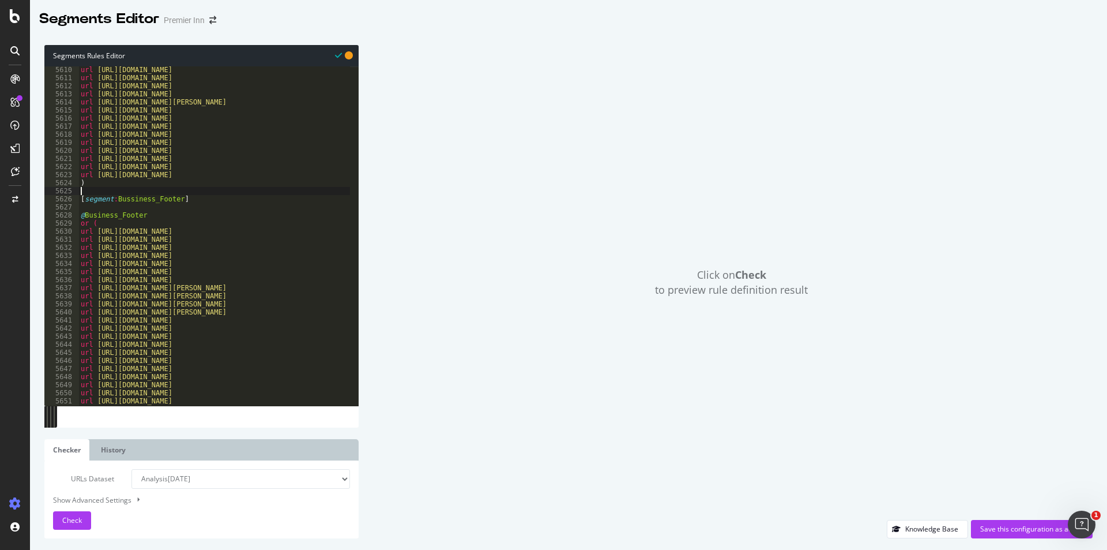
scroll to position [0, 0]
drag, startPoint x: 79, startPoint y: 190, endPoint x: 182, endPoint y: 208, distance: 104.2
click at [182, 208] on div "url [URL][DOMAIN_NAME] url [URL][DOMAIN_NAME] url [URL][DOMAIN_NAME] url [URL][…" at bounding box center [303, 239] width 450 height 347
type textarea "[segment:Bussiness_Footer]"
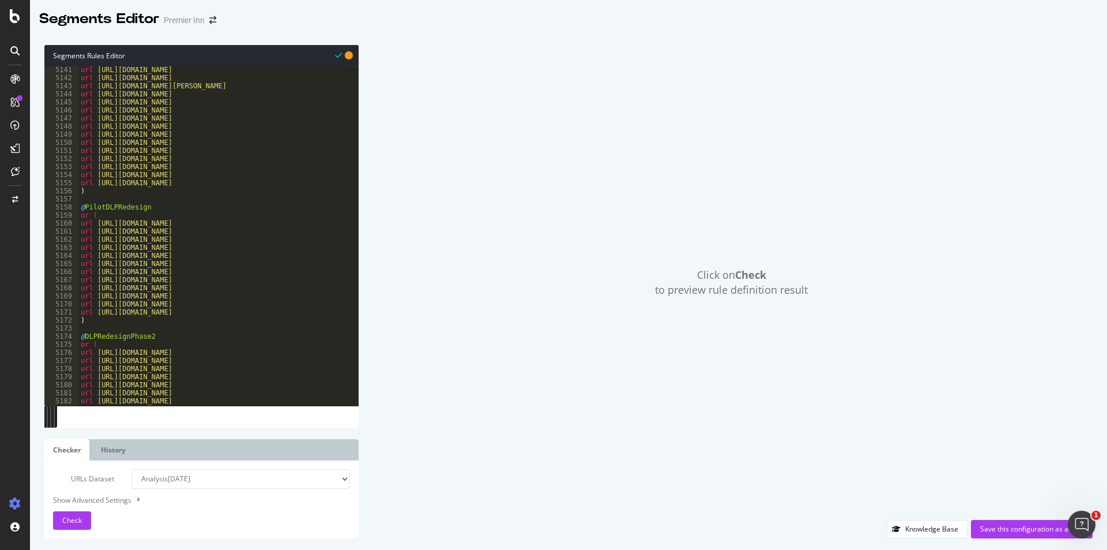
scroll to position [17169, 0]
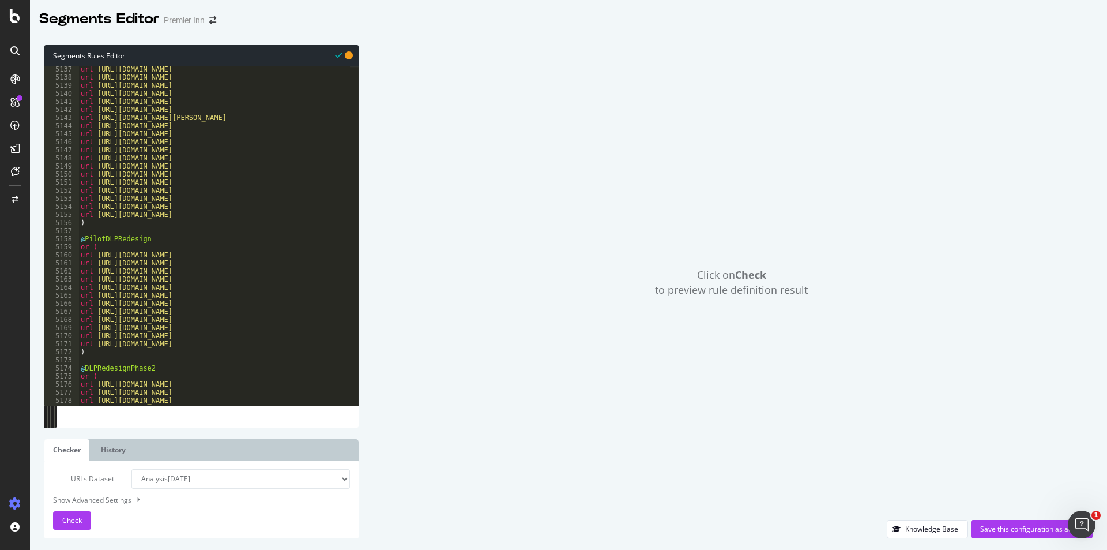
click at [108, 230] on div "url [URL][DOMAIN_NAME] url [URL][DOMAIN_NAME] url [URL][DOMAIN_NAME] url [URL][…" at bounding box center [303, 238] width 450 height 347
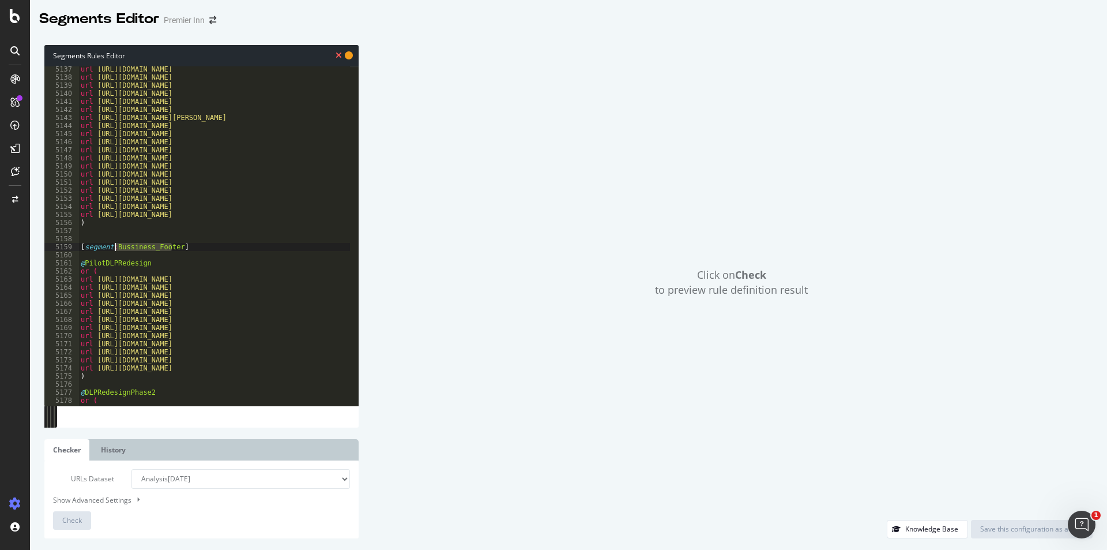
drag, startPoint x: 174, startPoint y: 249, endPoint x: 115, endPoint y: 244, distance: 59.0
click at [115, 244] on div "url [URL][DOMAIN_NAME] url [URL][DOMAIN_NAME] url [URL][DOMAIN_NAME] url [URL][…" at bounding box center [303, 238] width 450 height 347
type textarea "[segment:DLP Redesign]"
click at [122, 234] on div "url [URL][DOMAIN_NAME] url [URL][DOMAIN_NAME] url [URL][DOMAIN_NAME] url [URL][…" at bounding box center [303, 238] width 450 height 347
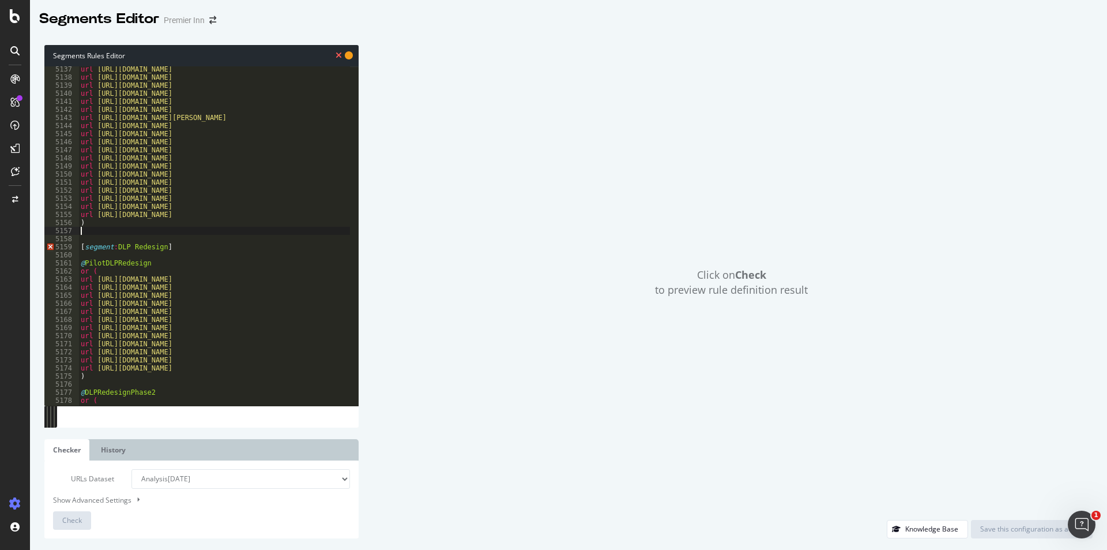
scroll to position [0, 0]
click at [116, 251] on div "url [URL][DOMAIN_NAME] url [URL][DOMAIN_NAME] url [URL][DOMAIN_NAME] url [URL][…" at bounding box center [303, 238] width 450 height 347
click at [110, 238] on div "url [URL][DOMAIN_NAME] url [URL][DOMAIN_NAME] url [URL][DOMAIN_NAME] url [URL][…" at bounding box center [303, 238] width 450 height 347
type textarea "[segment:DLP Redesign]"
click at [187, 235] on div "url [URL][DOMAIN_NAME] url [URL][DOMAIN_NAME] url [URL][DOMAIN_NAME] url [URL][…" at bounding box center [303, 238] width 450 height 347
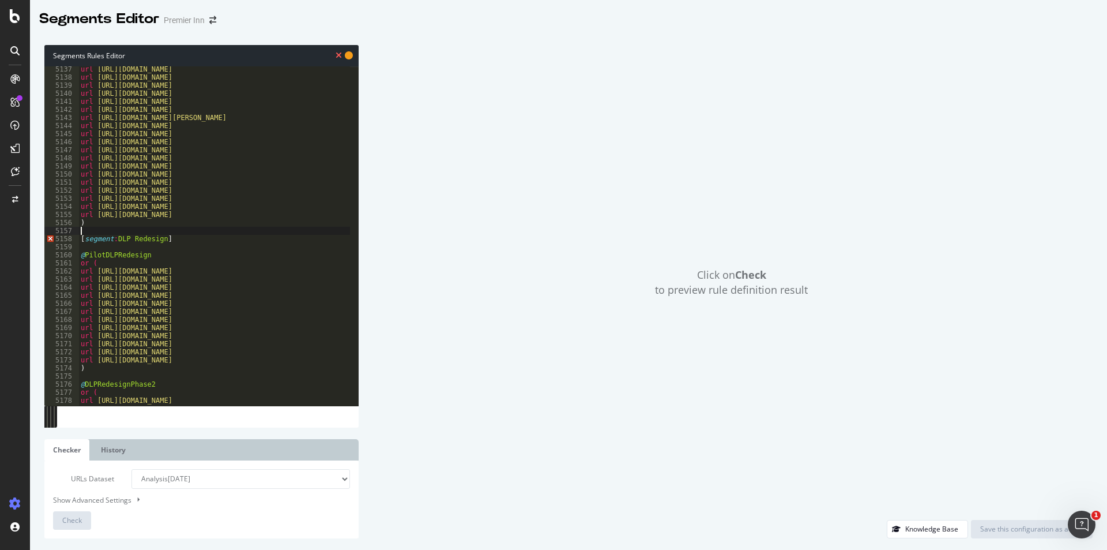
click at [114, 236] on div "url [URL][DOMAIN_NAME] url [URL][DOMAIN_NAME] url [URL][DOMAIN_NAME] url [URL][…" at bounding box center [303, 238] width 450 height 347
click at [404, 298] on div "Click on Check to preview rule definition result" at bounding box center [731, 282] width 723 height 475
click at [136, 227] on div "url [URL][DOMAIN_NAME] url [URL][DOMAIN_NAME] url [URL][DOMAIN_NAME] url [URL][…" at bounding box center [303, 238] width 450 height 347
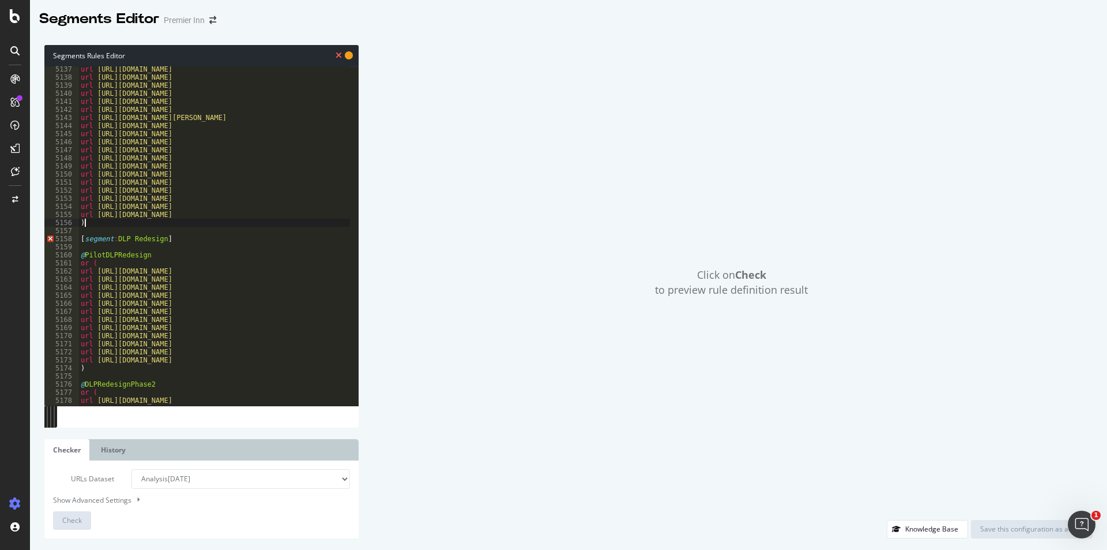
click at [130, 237] on div "url [URL][DOMAIN_NAME] url [URL][DOMAIN_NAME] url [URL][DOMAIN_NAME] url [URL][…" at bounding box center [303, 238] width 450 height 347
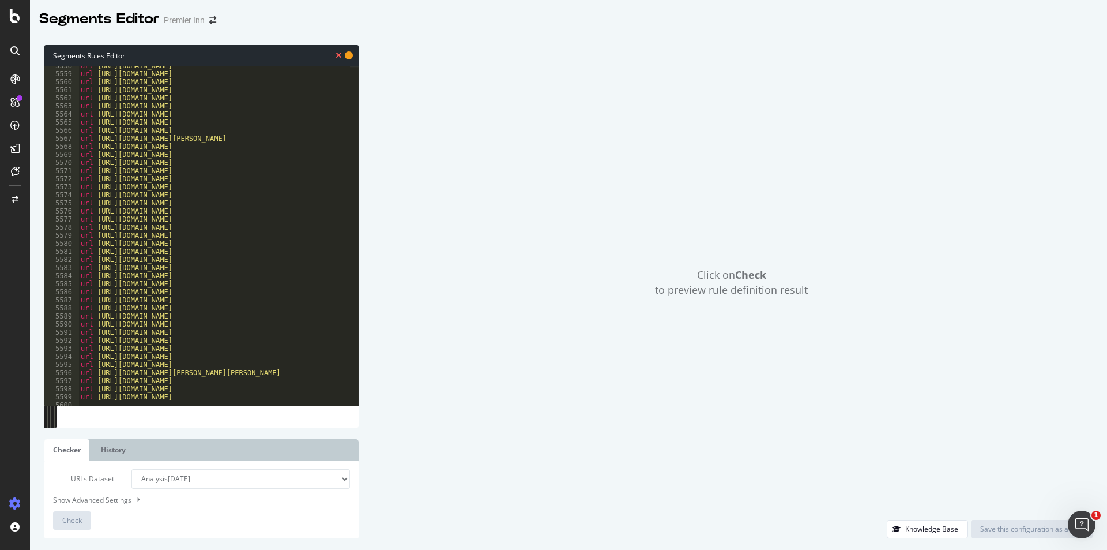
scroll to position [18566, 0]
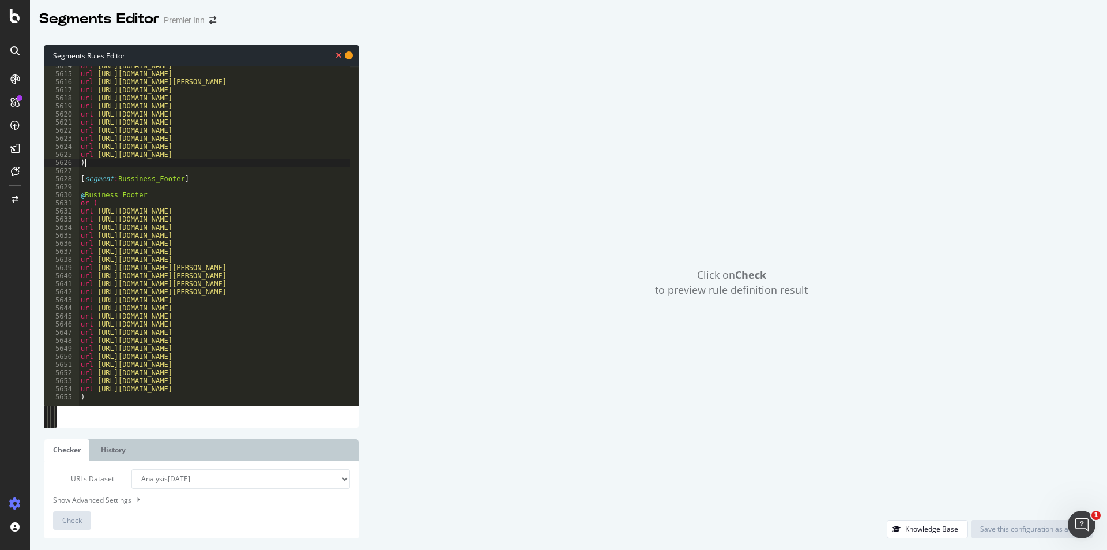
click at [92, 166] on div "url [URL][DOMAIN_NAME] url [URL][DOMAIN_NAME] url [URL][DOMAIN_NAME][PERSON_NAM…" at bounding box center [303, 235] width 450 height 347
type textarea ")"
click at [91, 171] on div "url [URL][DOMAIN_NAME] url [URL][DOMAIN_NAME] url [URL][DOMAIN_NAME][PERSON_NAM…" at bounding box center [303, 235] width 450 height 347
click at [130, 177] on div "url [URL][DOMAIN_NAME] url [URL][DOMAIN_NAME] url [URL][DOMAIN_NAME][PERSON_NAM…" at bounding box center [303, 235] width 450 height 347
click at [116, 178] on div "url [URL][DOMAIN_NAME] url [URL][DOMAIN_NAME] url [URL][DOMAIN_NAME][PERSON_NAM…" at bounding box center [303, 235] width 450 height 347
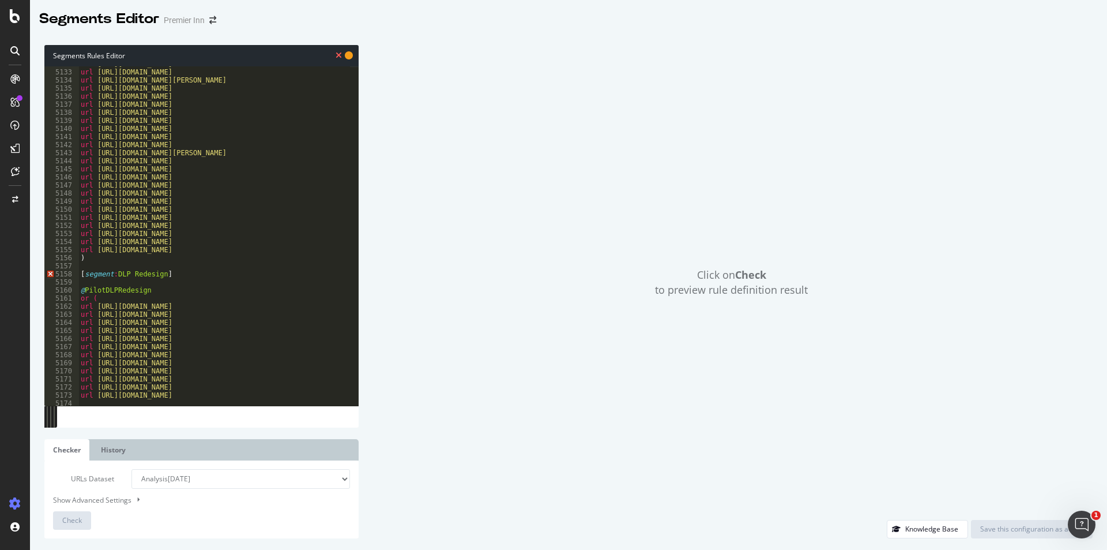
scroll to position [17148, 0]
click at [82, 272] on div "url [URL][DOMAIN_NAME] url [URL][DOMAIN_NAME] url [URL][DOMAIN_NAME][PERSON_NAM…" at bounding box center [303, 234] width 450 height 347
click at [119, 275] on div "url [URL][DOMAIN_NAME] url [URL][DOMAIN_NAME] url [URL][DOMAIN_NAME][PERSON_NAM…" at bounding box center [303, 234] width 450 height 347
type textarea "[segment:DLP Redesign]"
click at [183, 274] on div "url [URL][DOMAIN_NAME] url [URL][DOMAIN_NAME] url [URL][DOMAIN_NAME][PERSON_NAM…" at bounding box center [303, 234] width 450 height 347
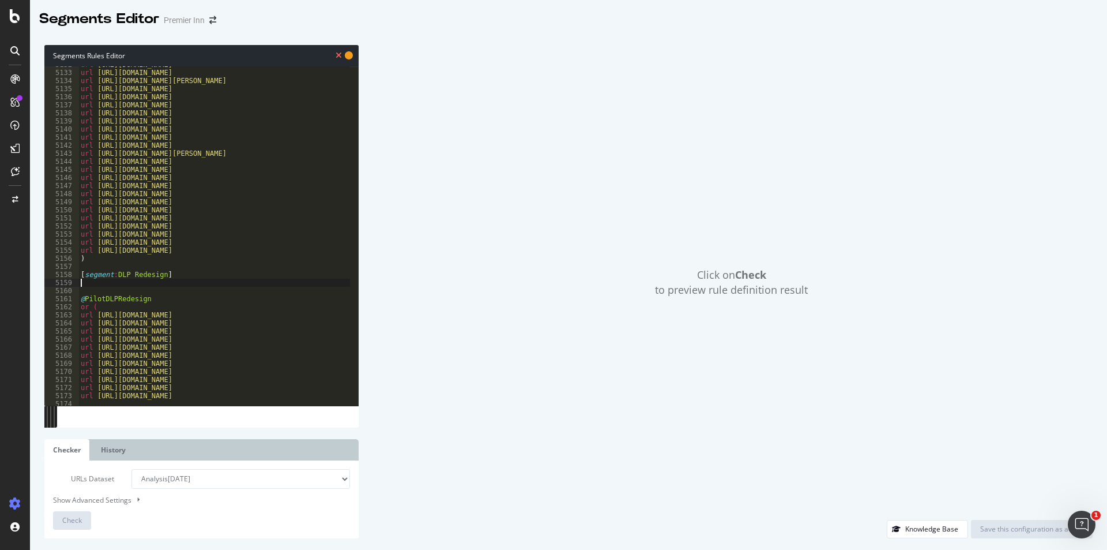
click at [183, 274] on div "url [URL][DOMAIN_NAME] url [URL][DOMAIN_NAME] url [URL][DOMAIN_NAME][PERSON_NAM…" at bounding box center [303, 234] width 450 height 347
type textarea "[segment:DLP Redesign]"
click at [161, 285] on div "url [URL][DOMAIN_NAME] url [URL][DOMAIN_NAME] url [URL][DOMAIN_NAME][PERSON_NAM…" at bounding box center [303, 234] width 450 height 347
click at [245, 370] on div "url [URL][DOMAIN_NAME] url [URL][DOMAIN_NAME] url [URL][DOMAIN_NAME][PERSON_NAM…" at bounding box center [303, 234] width 450 height 347
click at [118, 305] on div "url [URL][DOMAIN_NAME] url [URL][DOMAIN_NAME] url [URL][DOMAIN_NAME][PERSON_NAM…" at bounding box center [303, 234] width 450 height 347
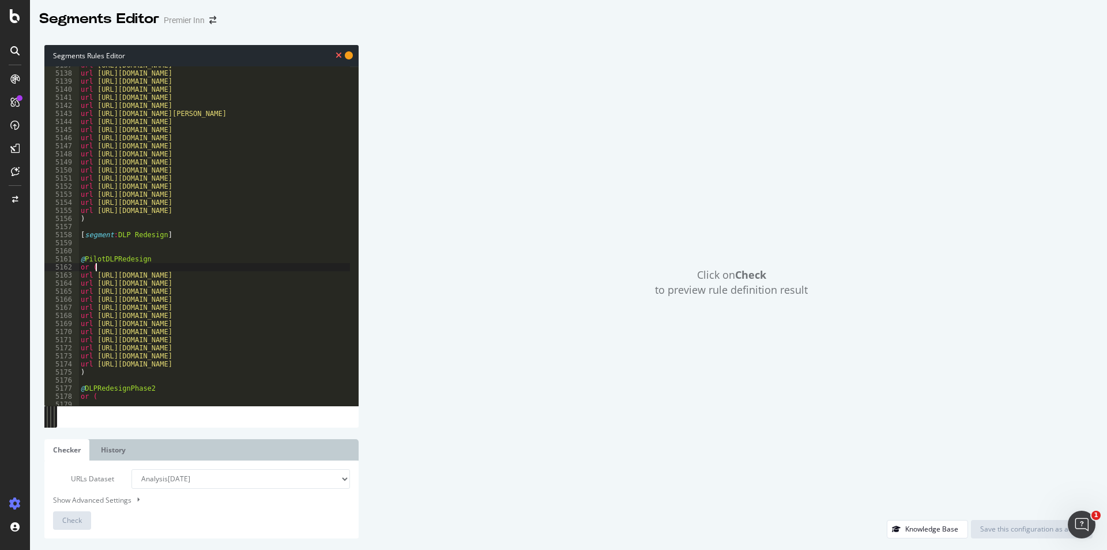
scroll to position [17168, 0]
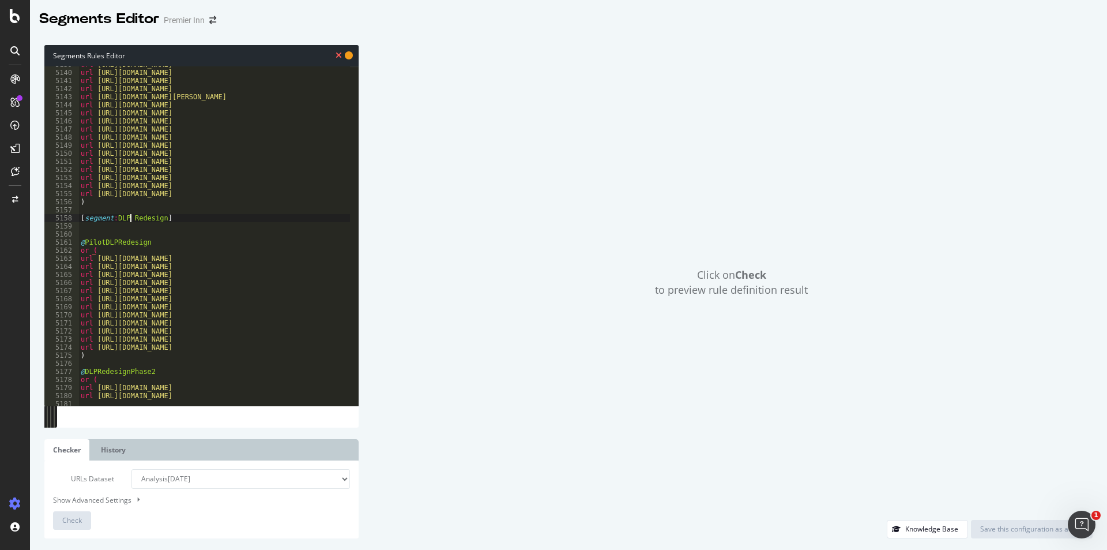
click at [130, 220] on div "url [URL][DOMAIN_NAME] url [URL][DOMAIN_NAME] url [URL][DOMAIN_NAME] url [URL][…" at bounding box center [303, 234] width 450 height 347
click at [174, 215] on div "url [URL][DOMAIN_NAME] url [URL][DOMAIN_NAME] url [URL][DOMAIN_NAME] url [URL][…" at bounding box center [303, 234] width 450 height 347
type textarea "[segment:DLP_Redesign]"
click at [77, 520] on span "Check" at bounding box center [72, 520] width 20 height 10
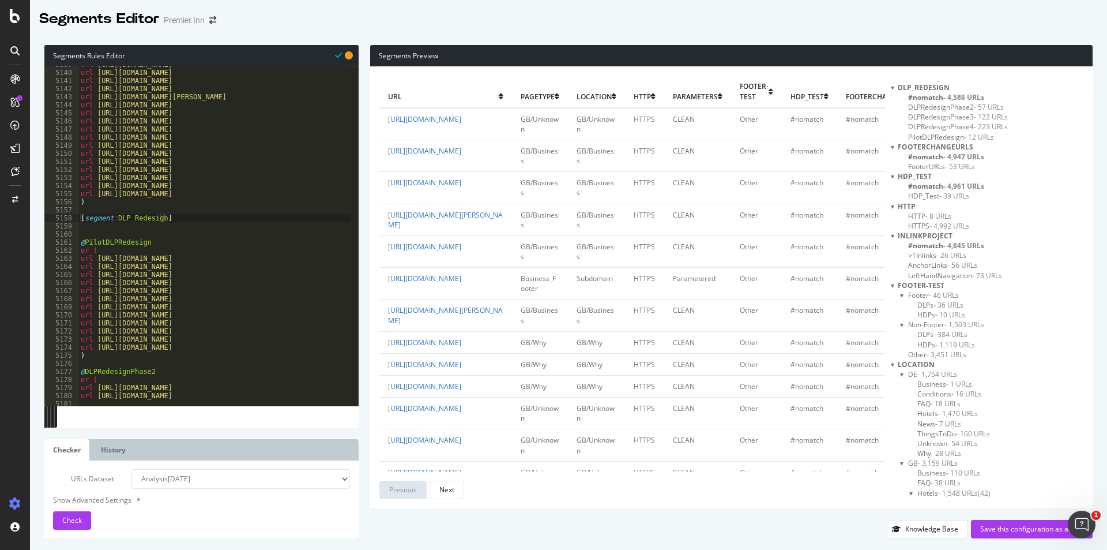
scroll to position [0, 0]
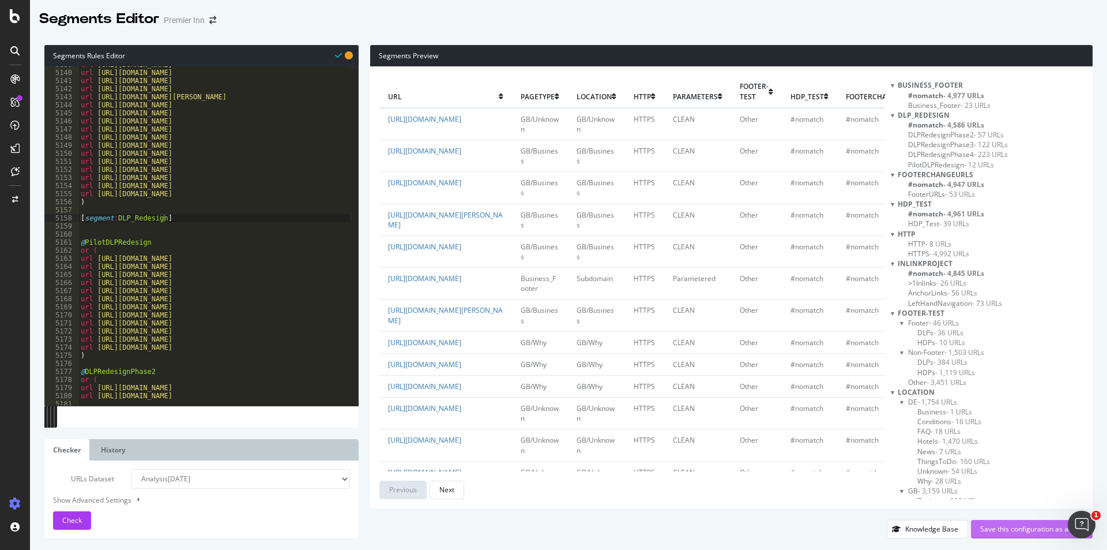
click at [987, 530] on div "Save this configuration as active" at bounding box center [1031, 529] width 103 height 10
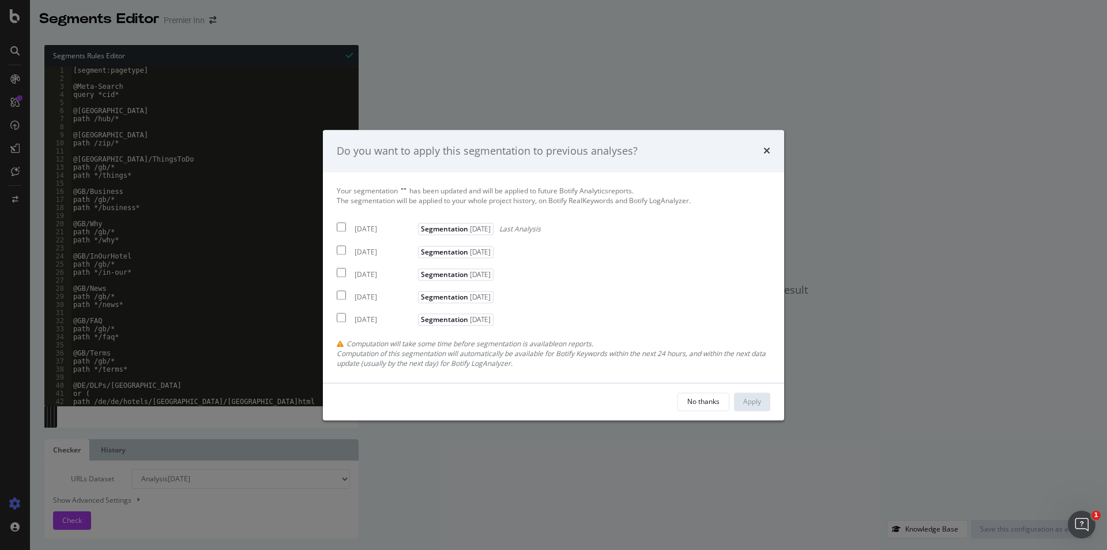
click at [343, 227] on input "modal" at bounding box center [341, 227] width 9 height 9
checkbox input "true"
click at [340, 246] on input "modal" at bounding box center [341, 249] width 9 height 9
checkbox input "true"
click at [341, 272] on input "modal" at bounding box center [341, 272] width 9 height 9
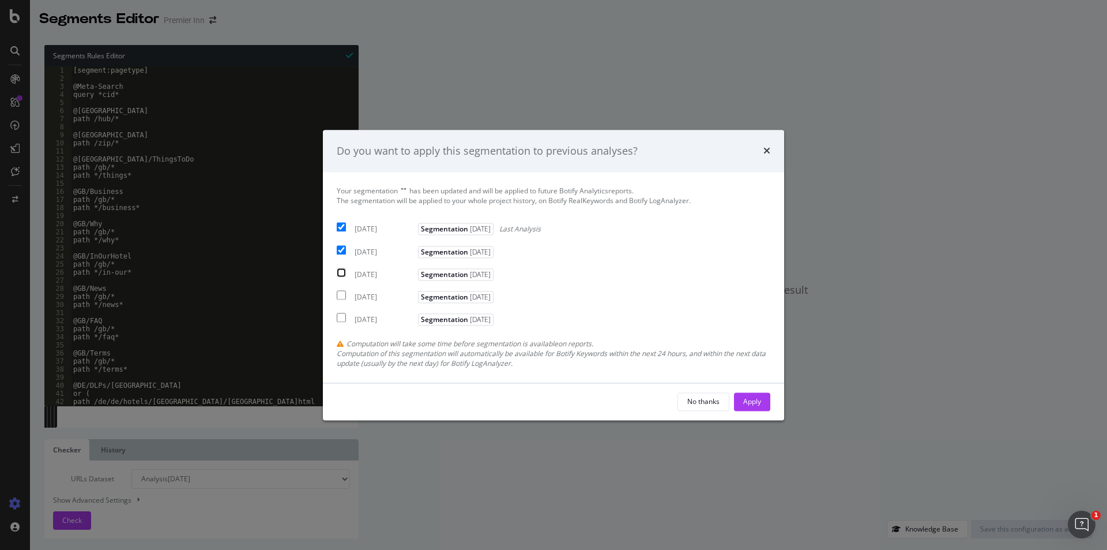
checkbox input "true"
click at [747, 401] on div "Apply" at bounding box center [752, 401] width 18 height 10
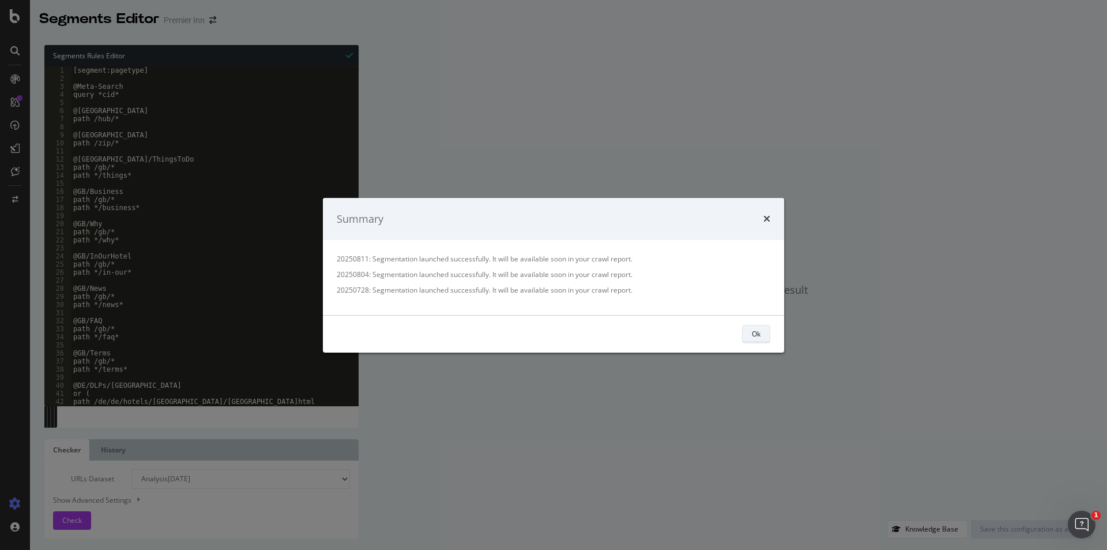
click at [758, 332] on div "Ok" at bounding box center [756, 334] width 9 height 10
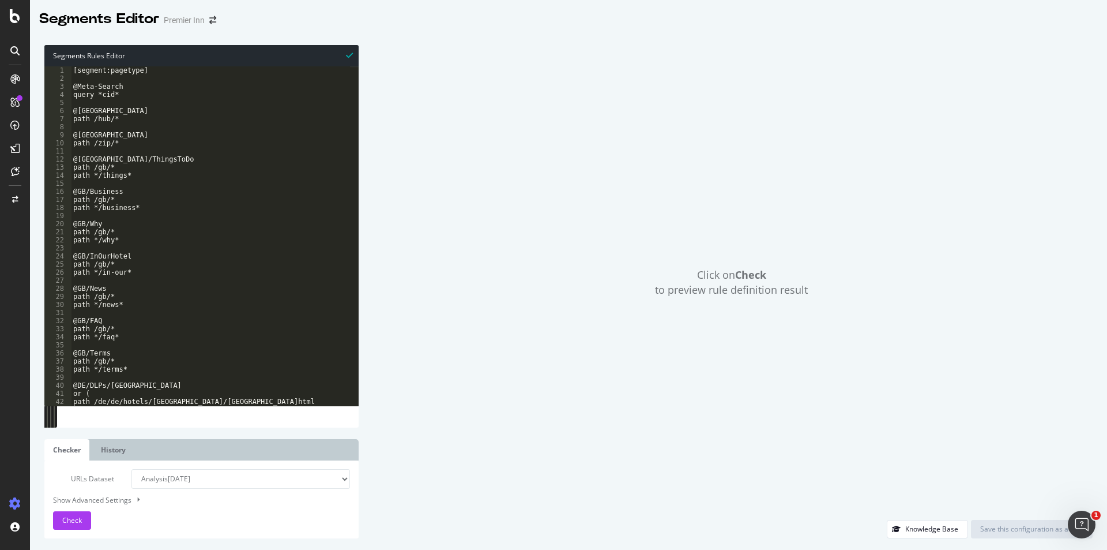
click at [10, 80] on icon at bounding box center [14, 78] width 9 height 9
